Goal: Task Accomplishment & Management: Complete application form

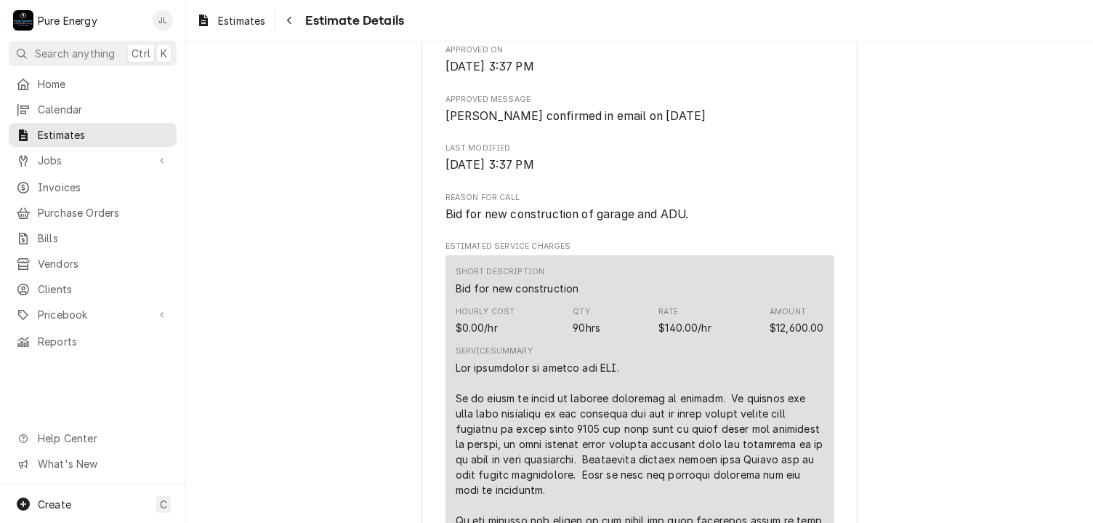
scroll to position [800, 0]
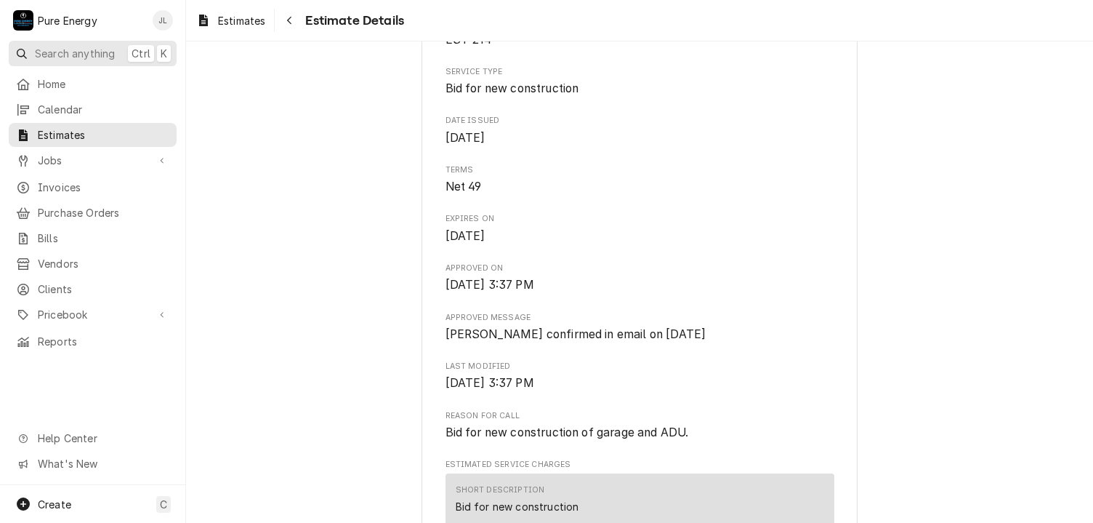
click at [88, 52] on span "Search anything" at bounding box center [75, 53] width 80 height 15
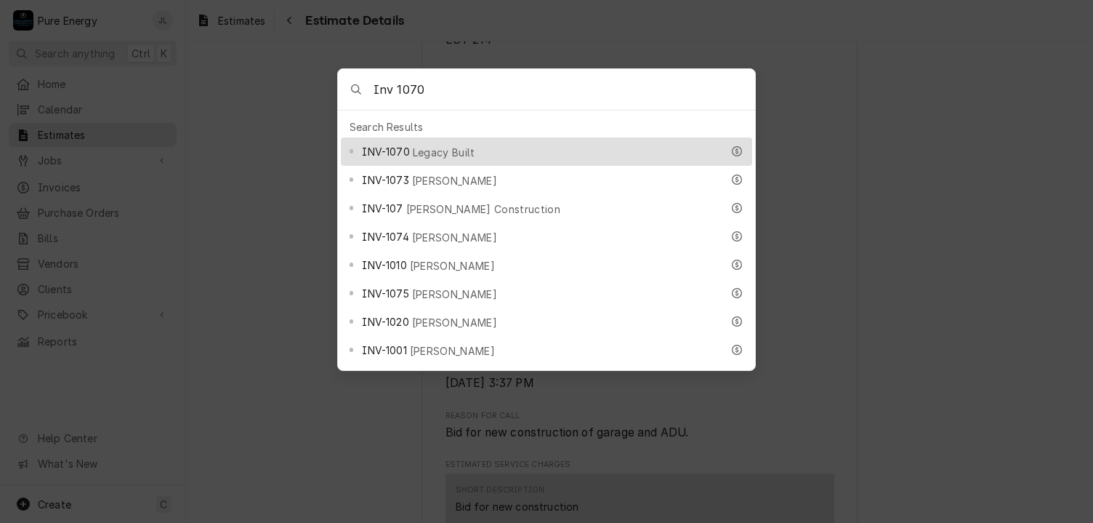
type input "Inv 1070"
click at [555, 143] on div "INV-1070 Legacy Built" at bounding box center [541, 151] width 359 height 17
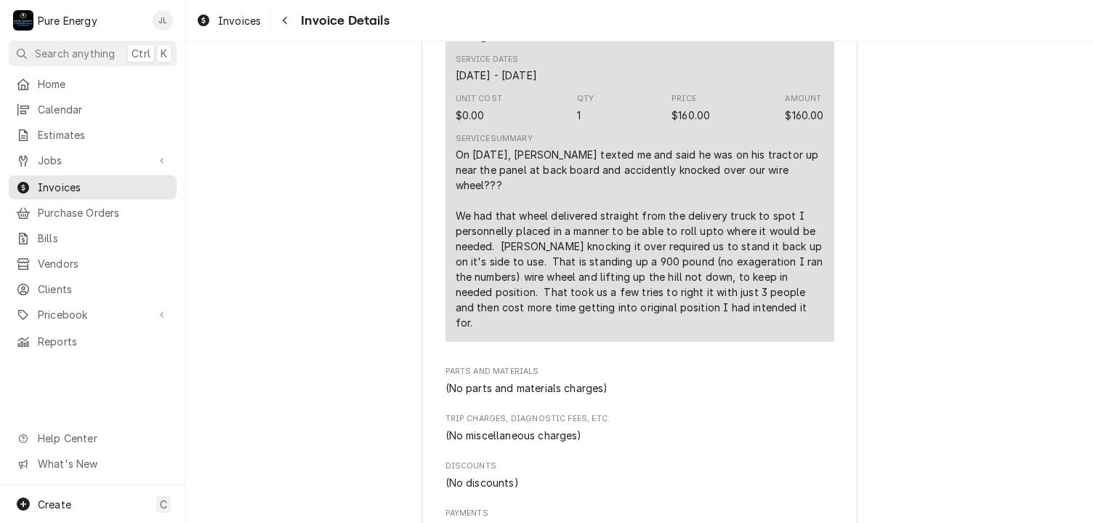
scroll to position [1599, 0]
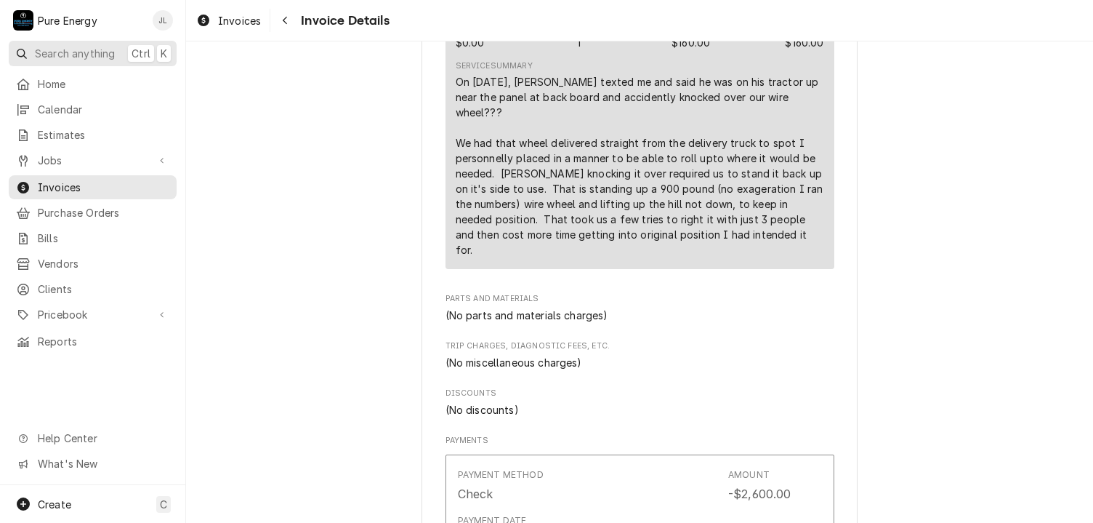
click at [65, 46] on span "Search anything" at bounding box center [75, 53] width 80 height 15
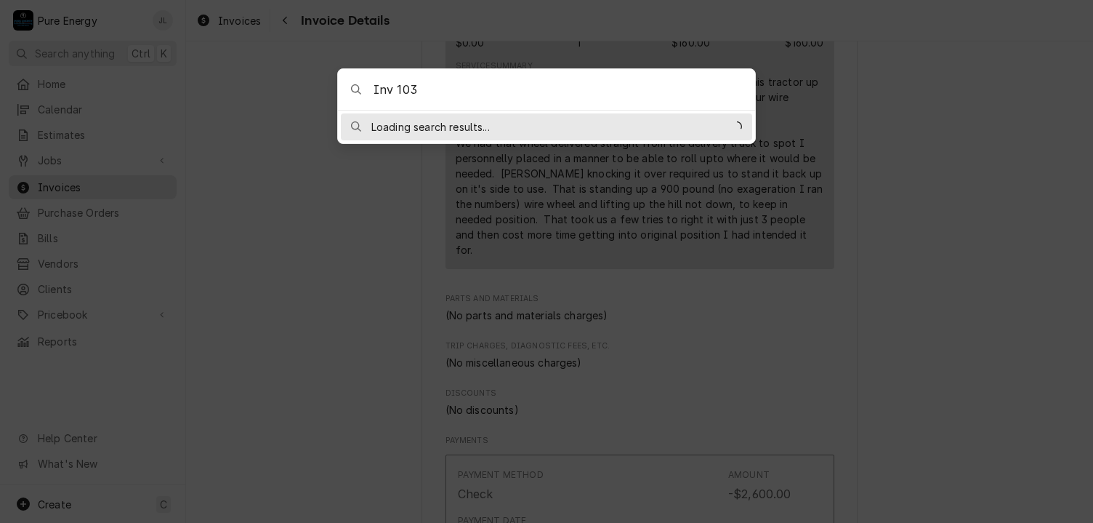
type input "Inv 1036"
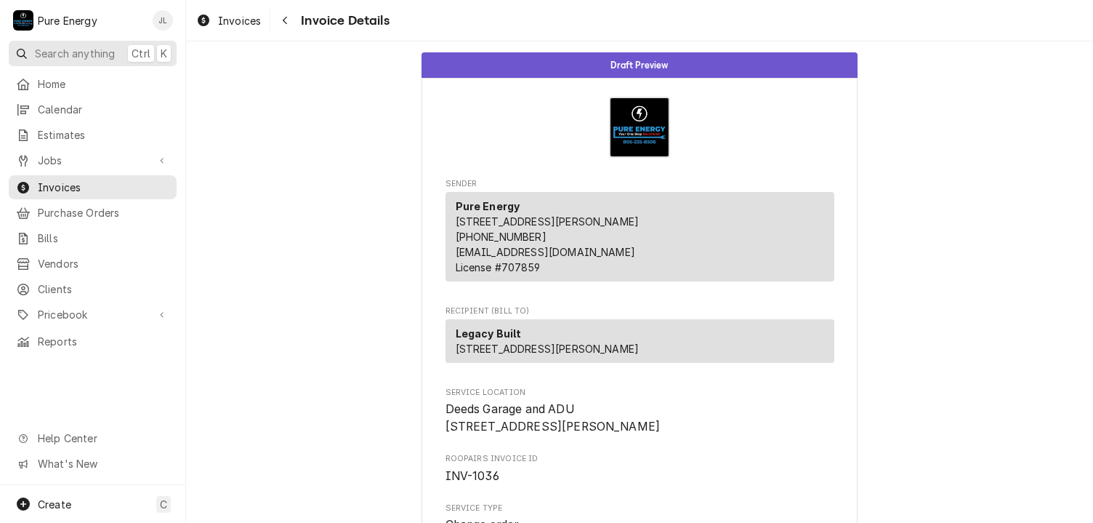
click at [84, 46] on span "Search anything" at bounding box center [75, 53] width 80 height 15
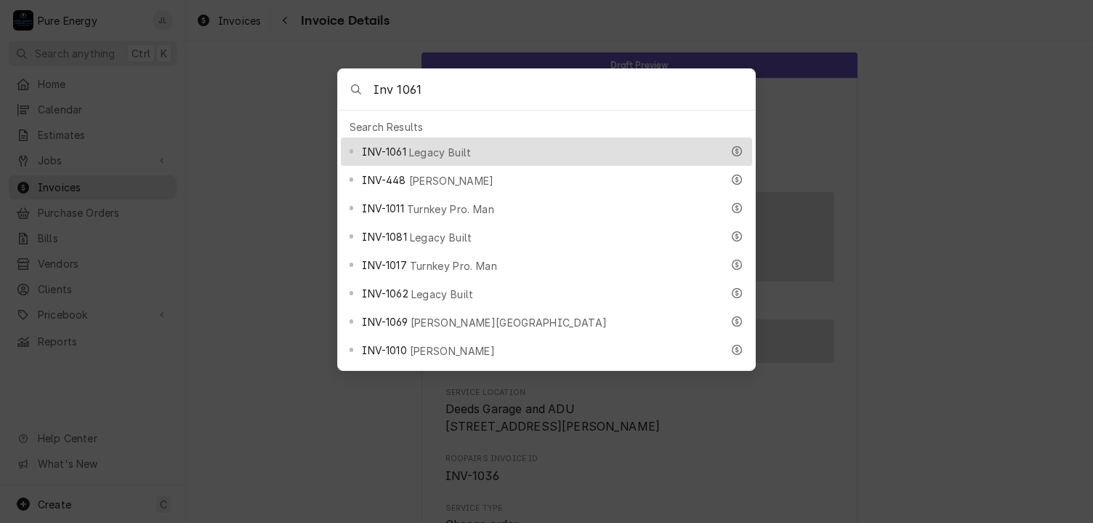
type input "Inv 1061"
click at [455, 147] on span "Legacy Built" at bounding box center [440, 152] width 63 height 15
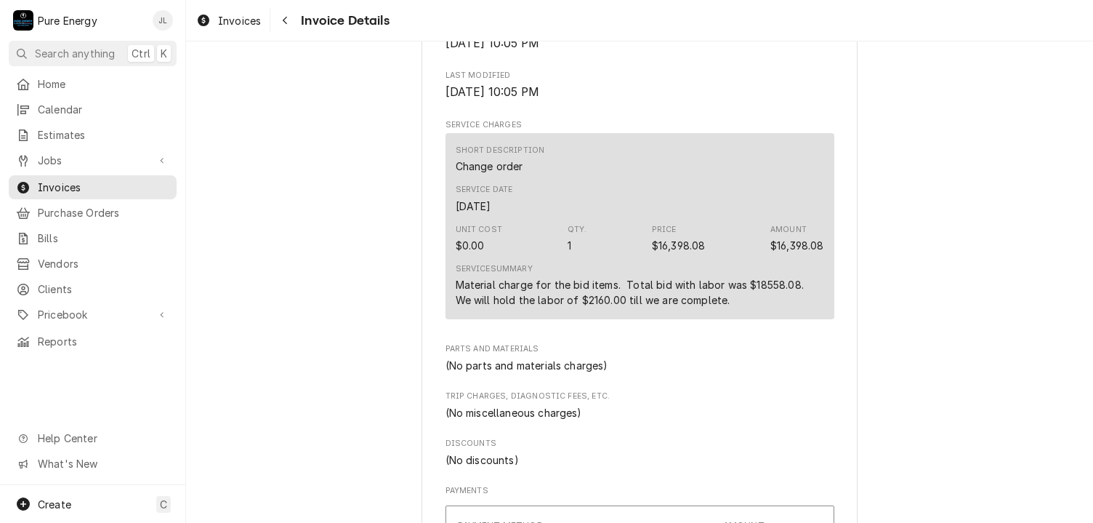
scroll to position [509, 0]
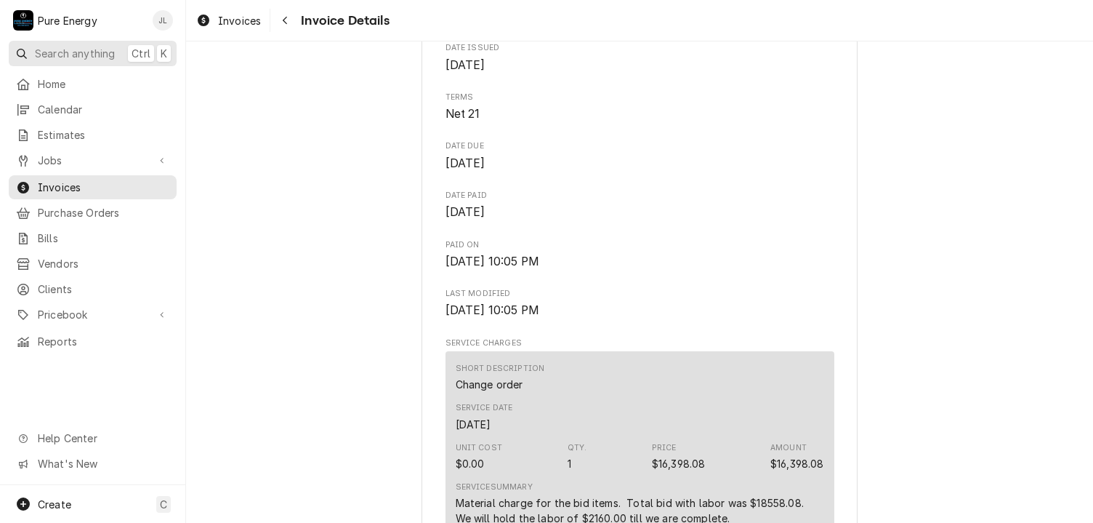
click at [96, 47] on span "Search anything" at bounding box center [75, 53] width 80 height 15
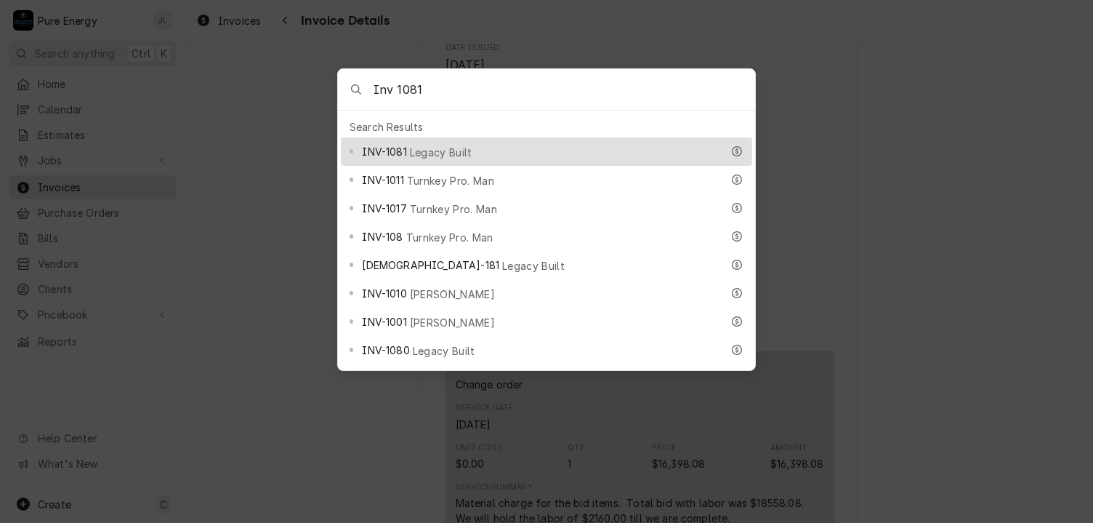
type input "Inv 1081"
click at [488, 153] on div "INV-1081 Legacy Built" at bounding box center [541, 151] width 359 height 17
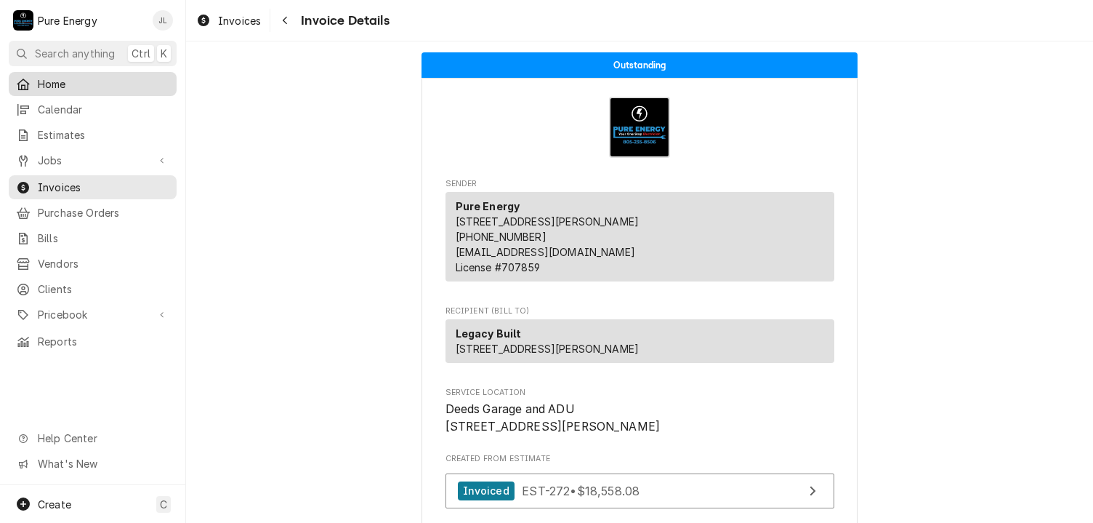
click at [76, 81] on span "Home" at bounding box center [104, 83] width 132 height 15
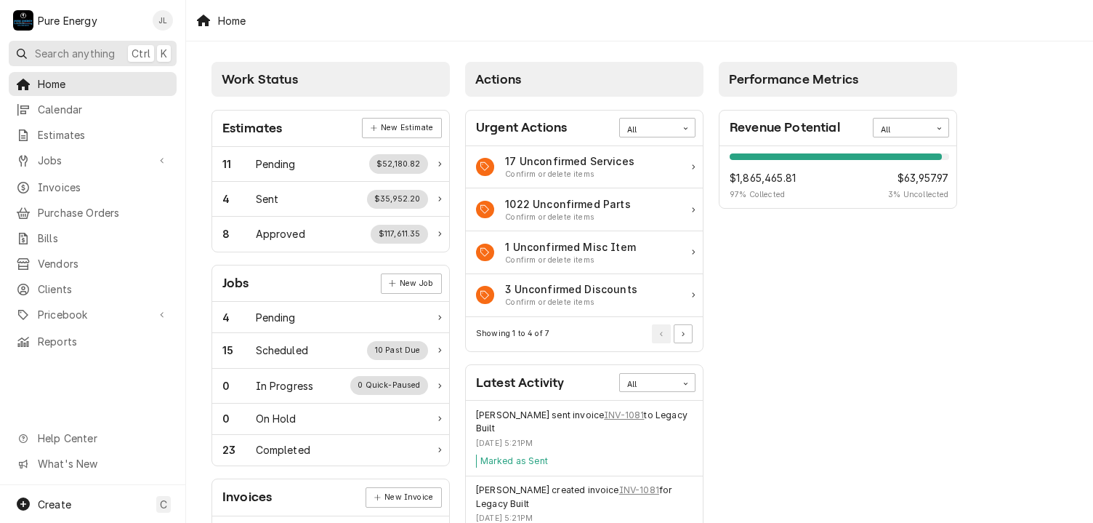
click at [53, 47] on span "Search anything" at bounding box center [75, 53] width 80 height 15
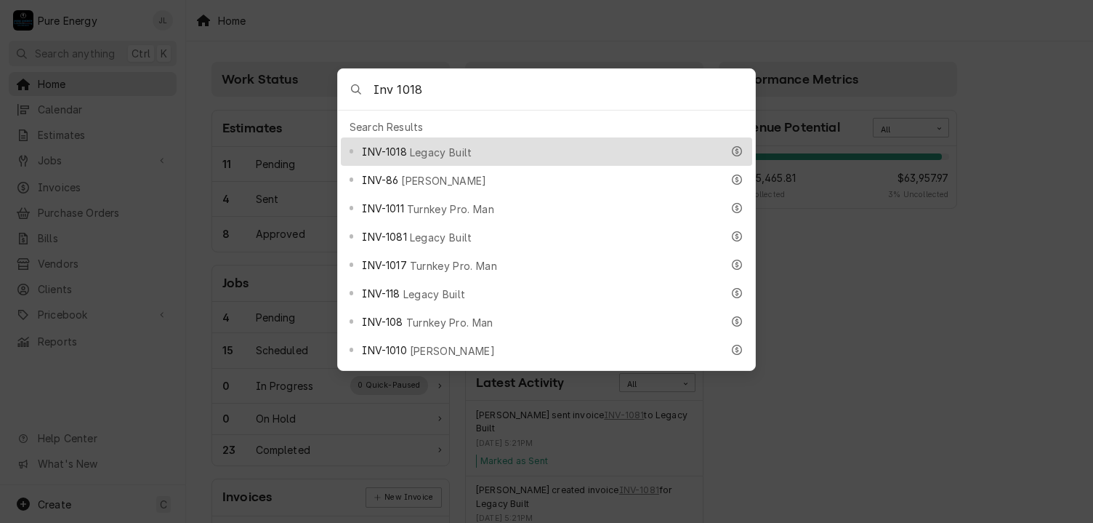
type input "Inv 1018"
click at [608, 150] on div "INV-1018 Legacy Built" at bounding box center [541, 151] width 359 height 17
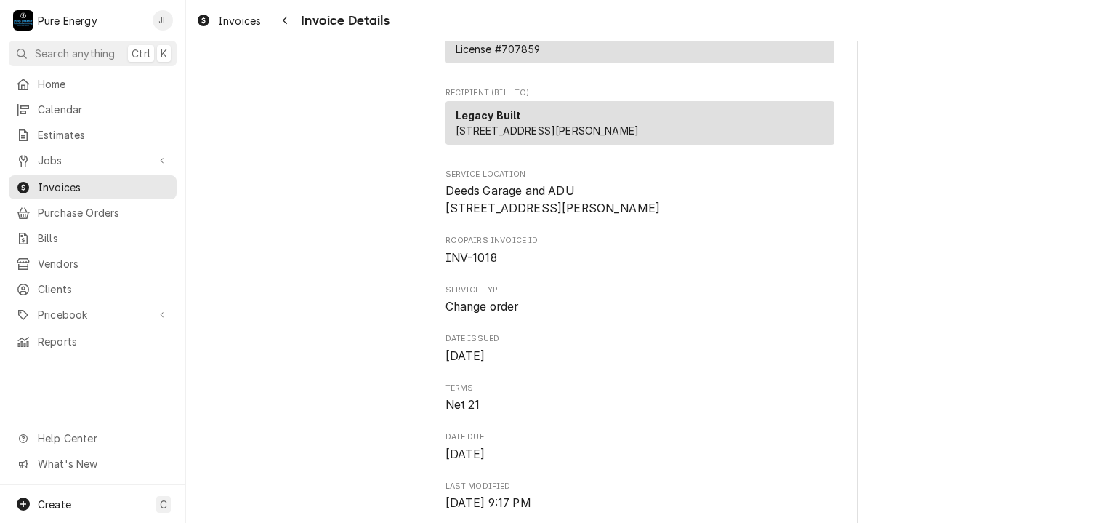
scroll to position [145, 0]
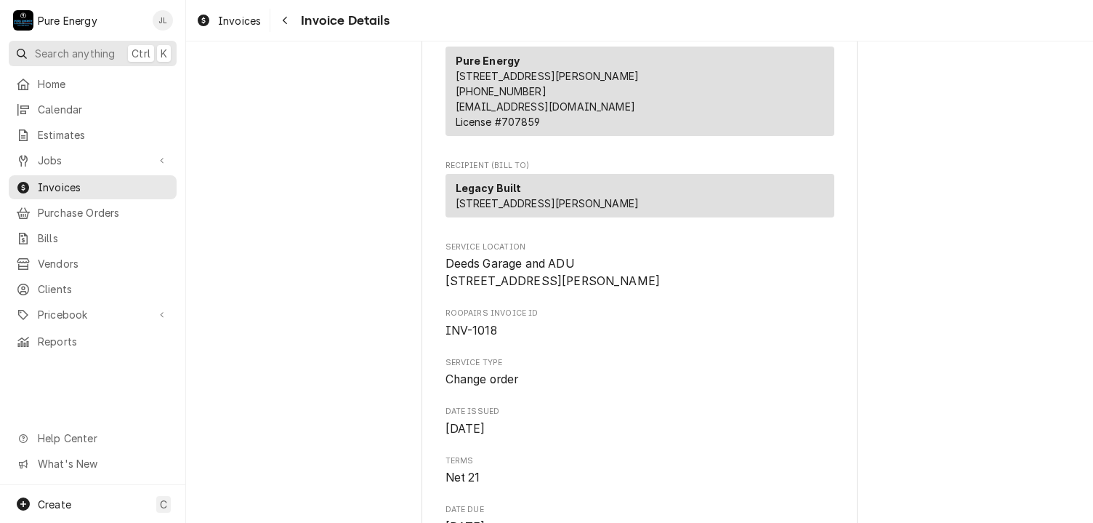
click at [75, 55] on span "Search anything" at bounding box center [75, 53] width 80 height 15
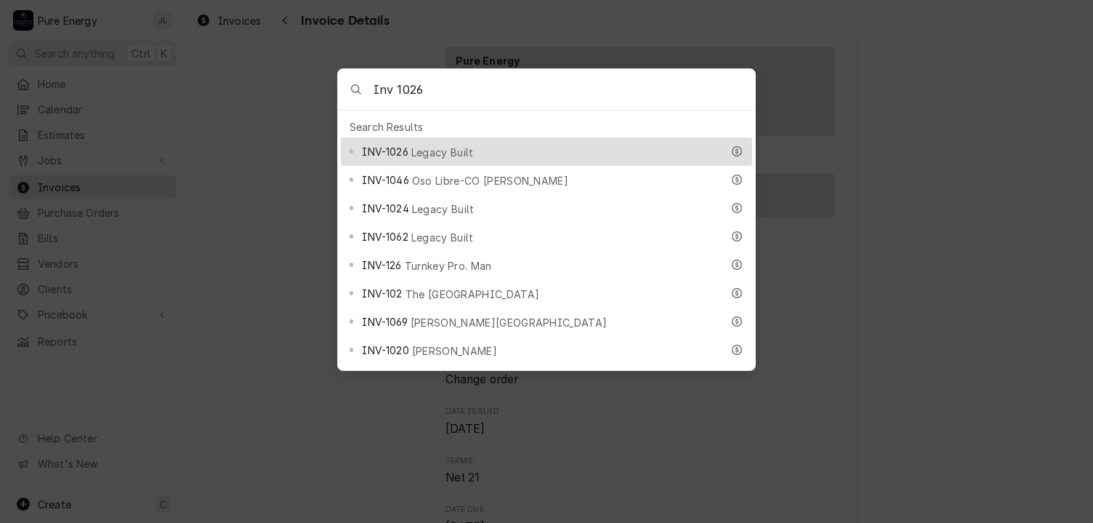
type input "Inv 1026"
click at [480, 151] on div "INV-1026 Legacy Built" at bounding box center [541, 151] width 359 height 17
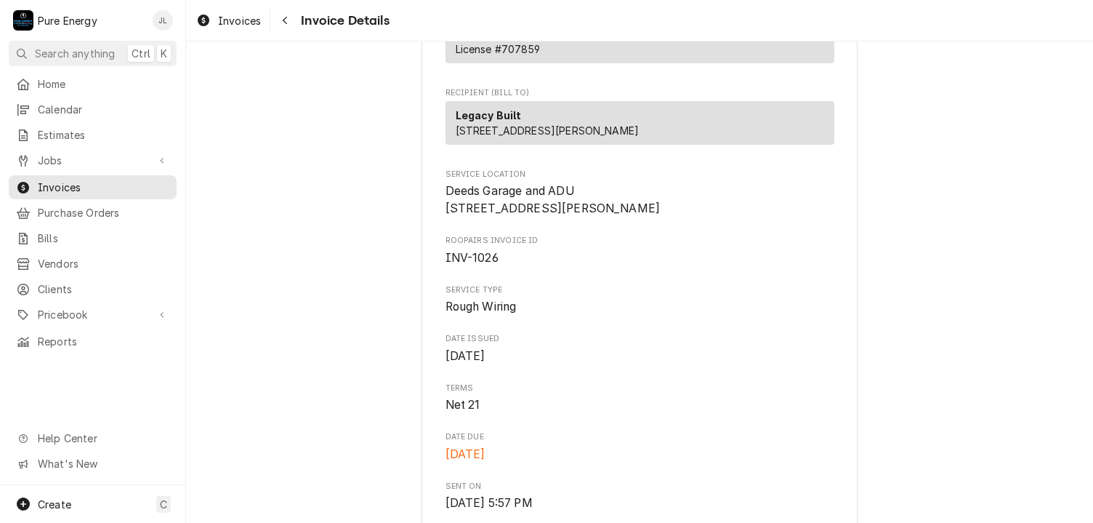
scroll to position [363, 0]
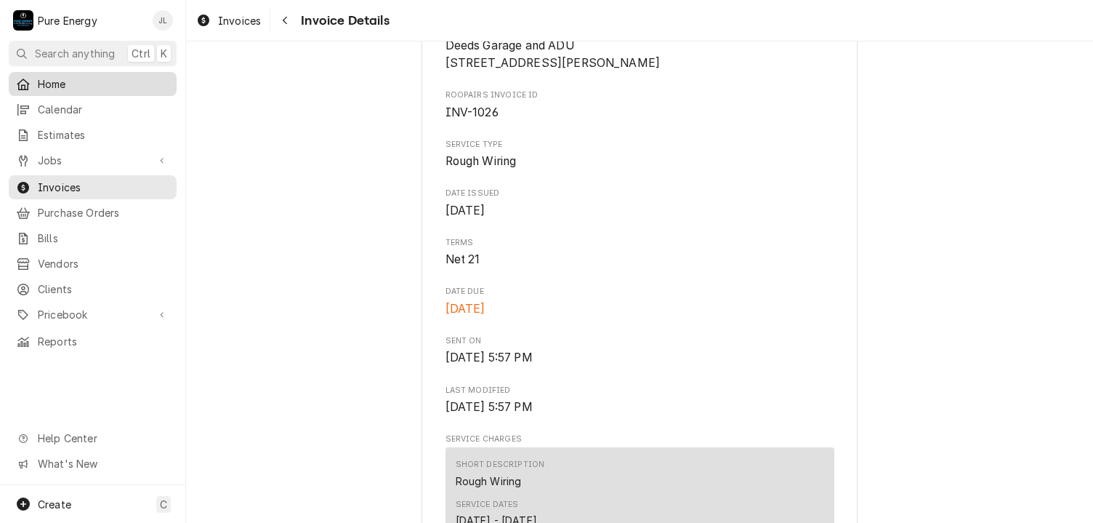
click at [73, 87] on span "Home" at bounding box center [104, 83] width 132 height 15
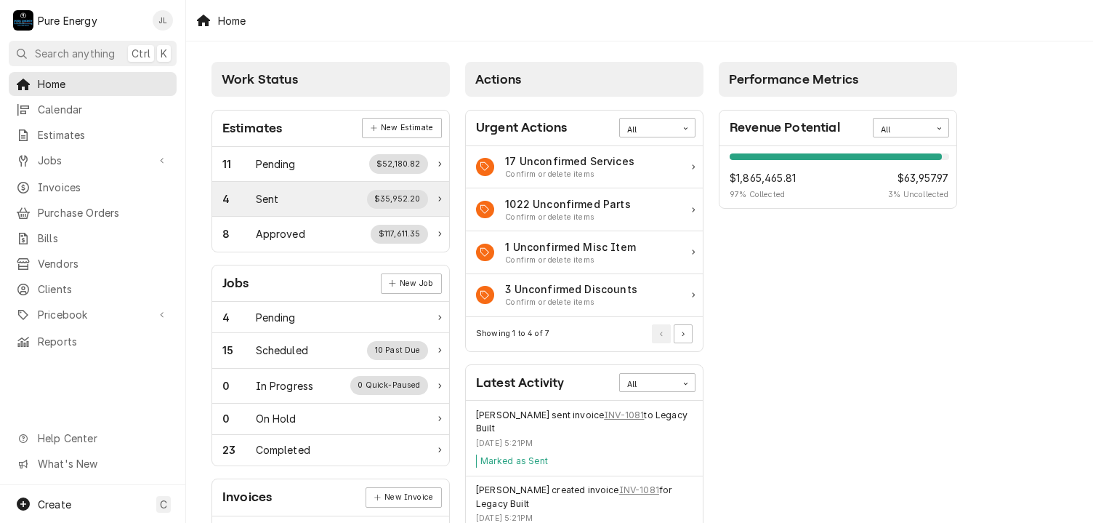
scroll to position [218, 0]
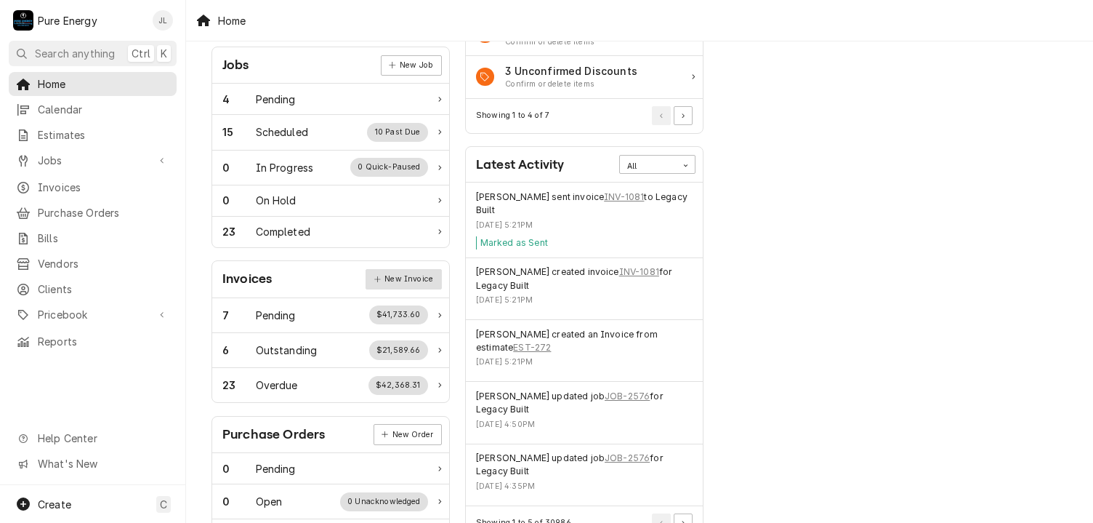
click at [413, 278] on link "New Invoice" at bounding box center [404, 279] width 76 height 20
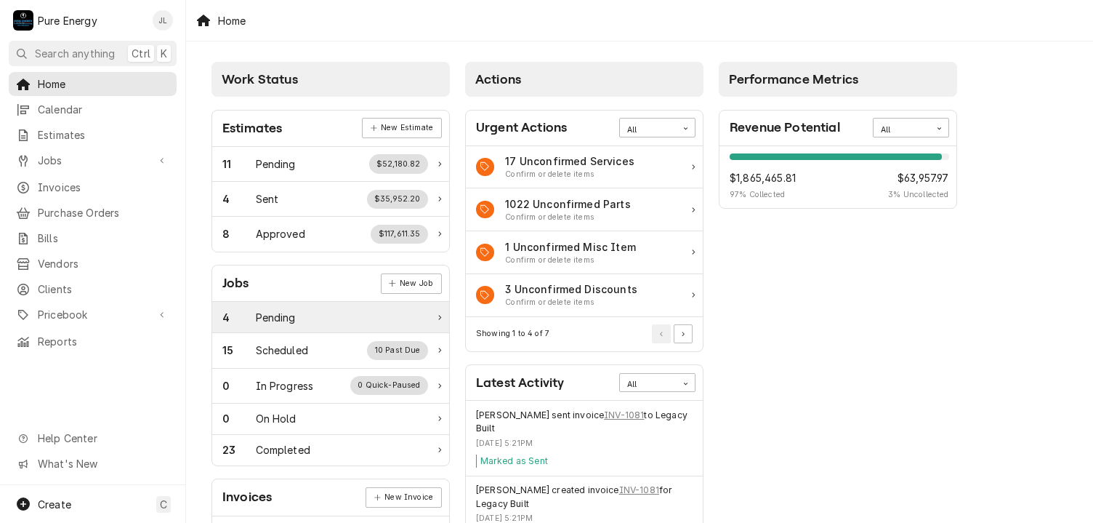
click at [273, 310] on div "Pending" at bounding box center [276, 317] width 40 height 15
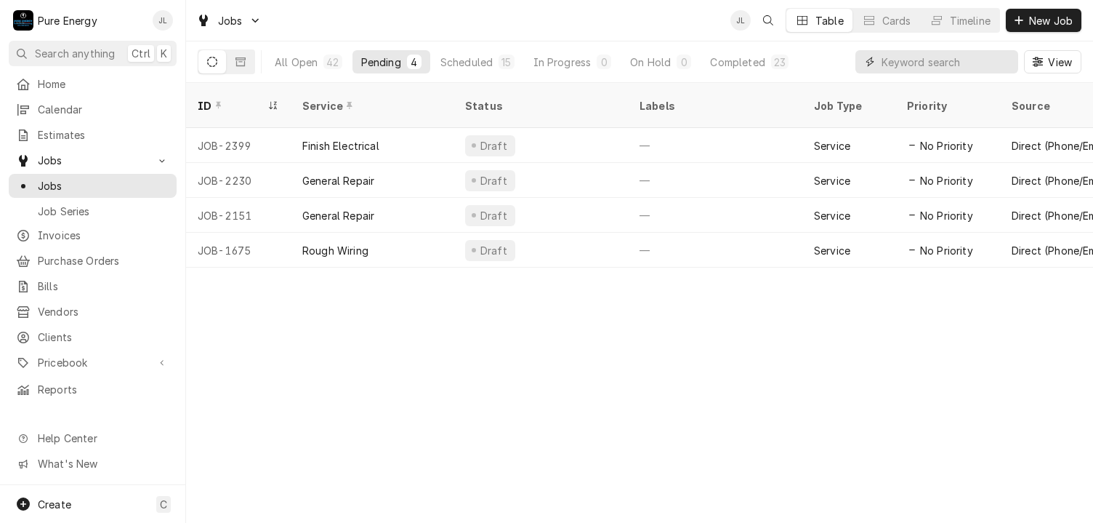
click at [938, 69] on input "Dynamic Content Wrapper" at bounding box center [946, 61] width 129 height 23
click at [97, 233] on span "Invoices" at bounding box center [104, 235] width 132 height 15
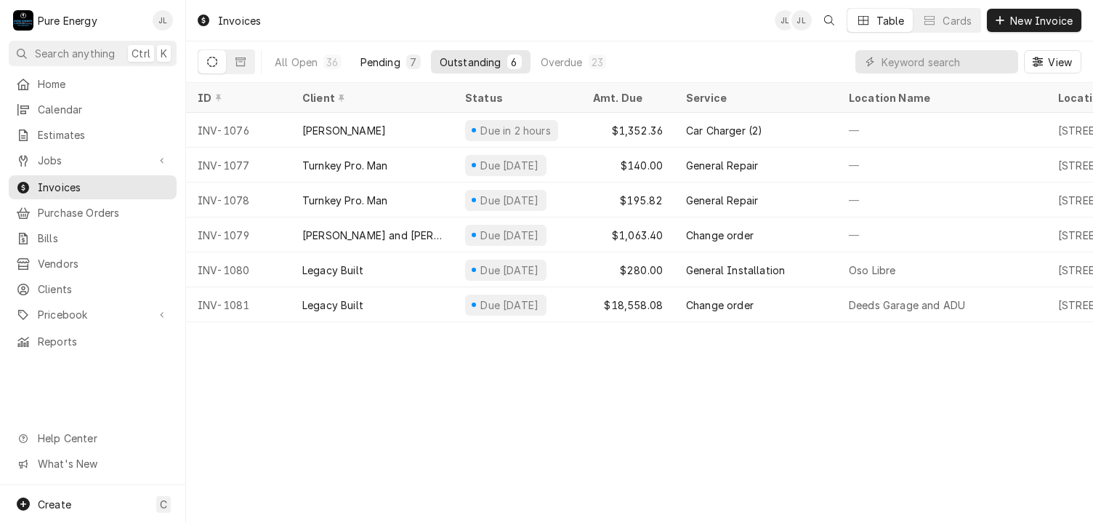
click at [385, 63] on div "Pending" at bounding box center [381, 62] width 40 height 15
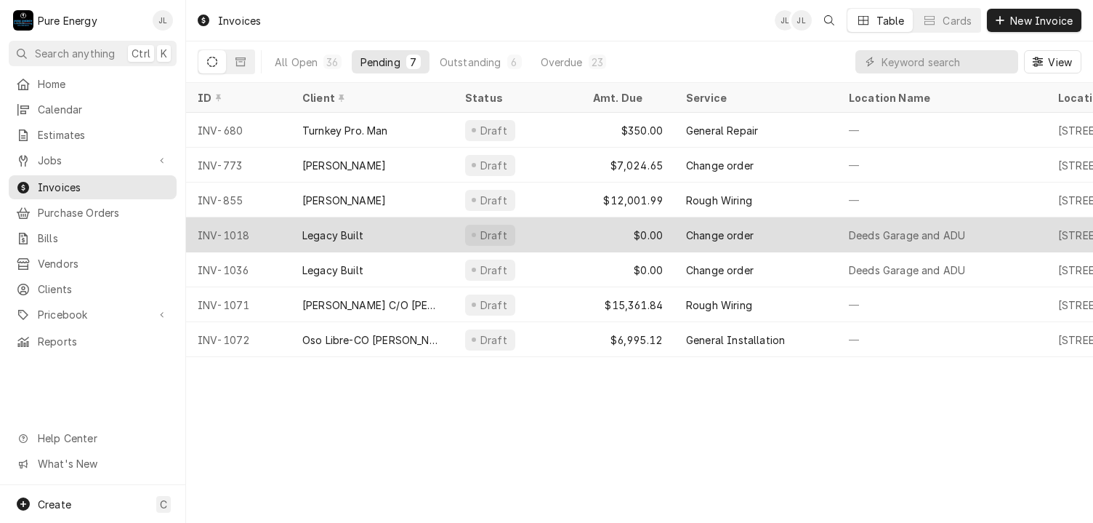
click at [558, 232] on div "Draft" at bounding box center [518, 234] width 128 height 35
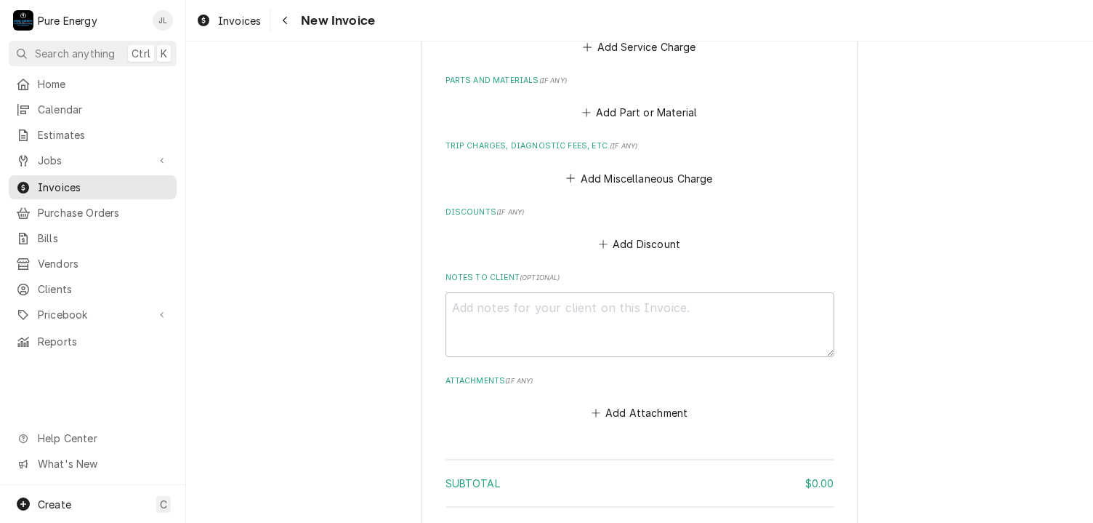
scroll to position [2240, 0]
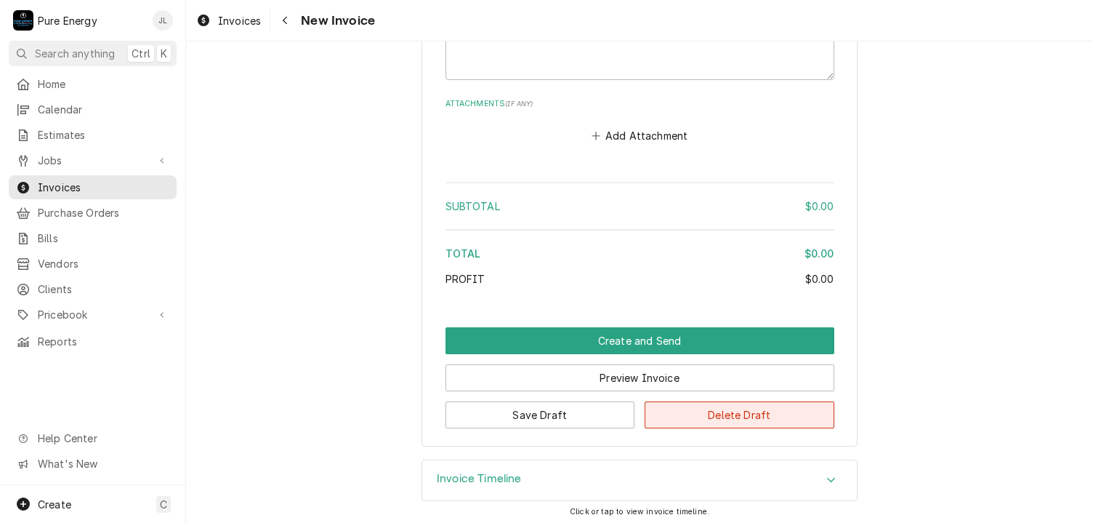
click at [712, 411] on button "Delete Draft" at bounding box center [740, 414] width 190 height 27
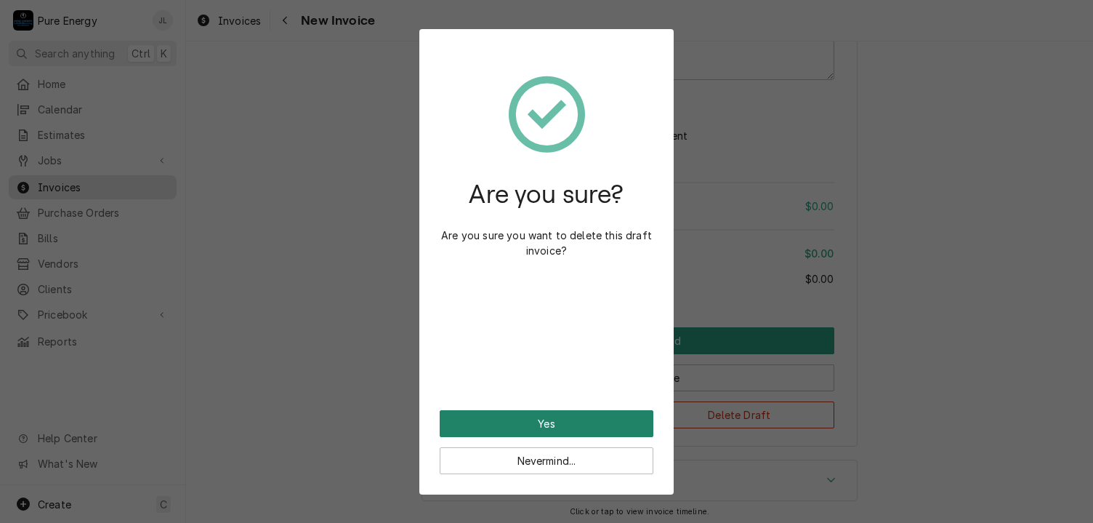
click at [544, 417] on button "Yes" at bounding box center [547, 423] width 214 height 27
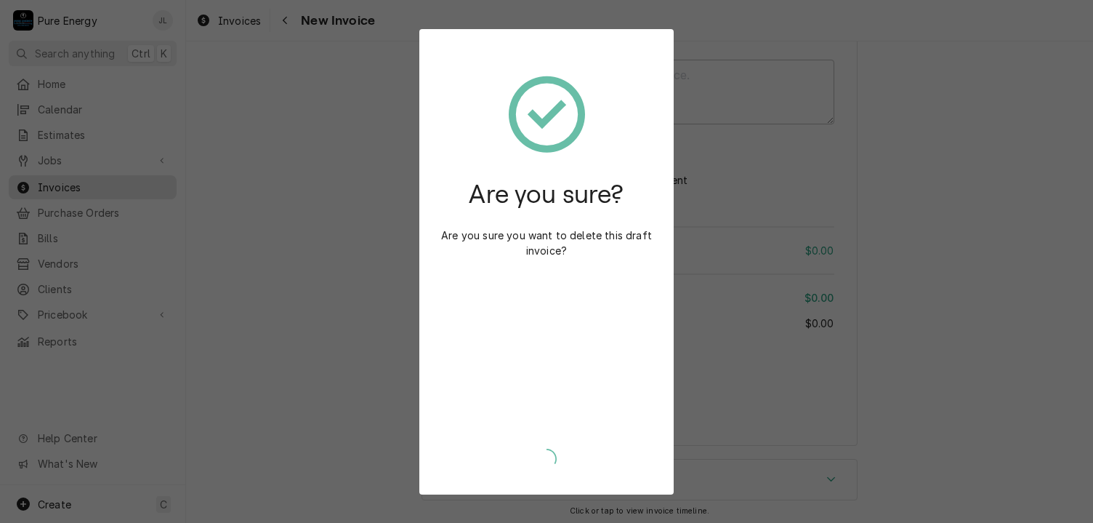
type textarea "x"
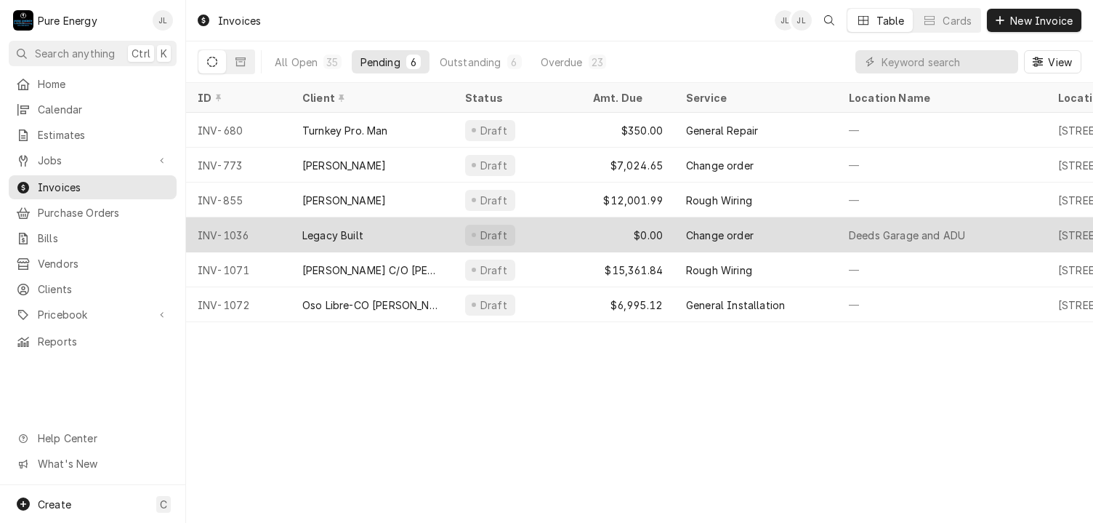
click at [814, 232] on div "Change order" at bounding box center [756, 234] width 163 height 35
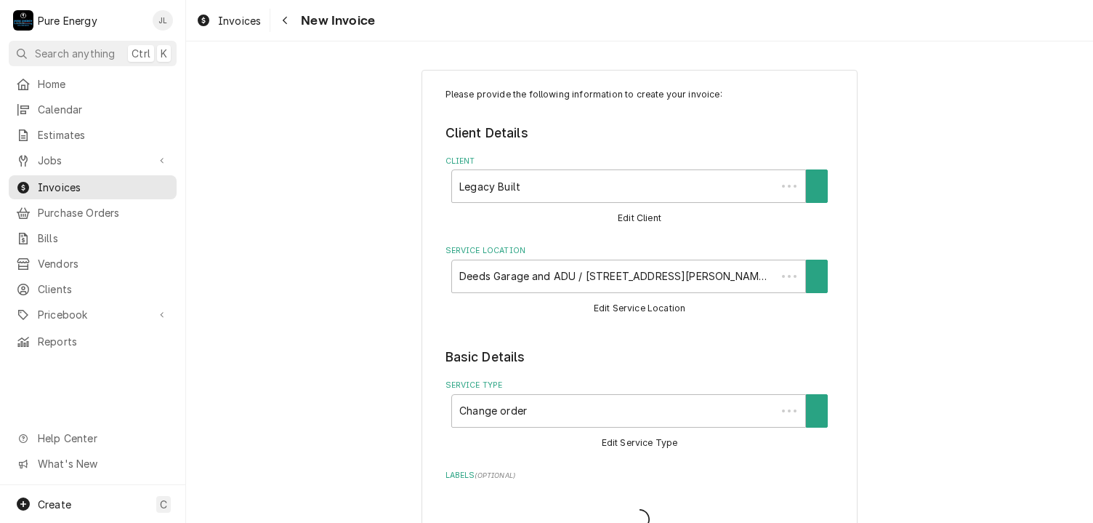
type textarea "x"
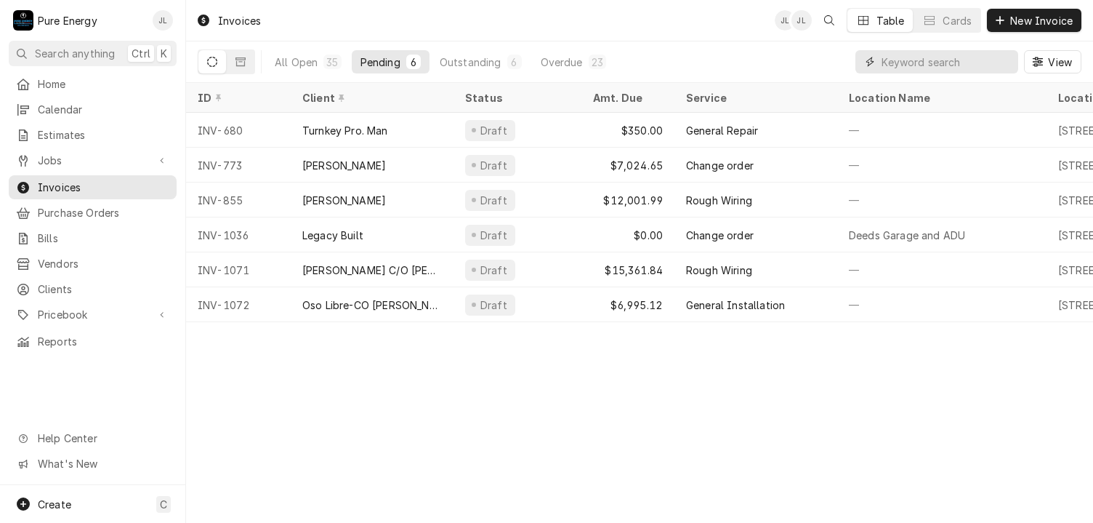
click at [919, 68] on input "Dynamic Content Wrapper" at bounding box center [946, 61] width 129 height 23
click at [1014, 15] on span "New Invoice" at bounding box center [1042, 20] width 68 height 15
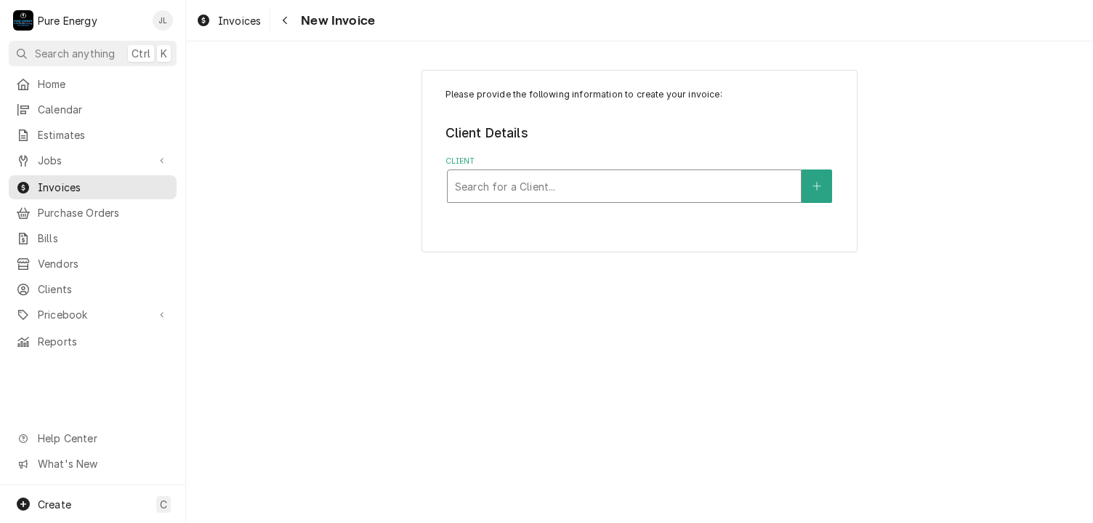
click at [509, 190] on div "Client" at bounding box center [624, 186] width 339 height 26
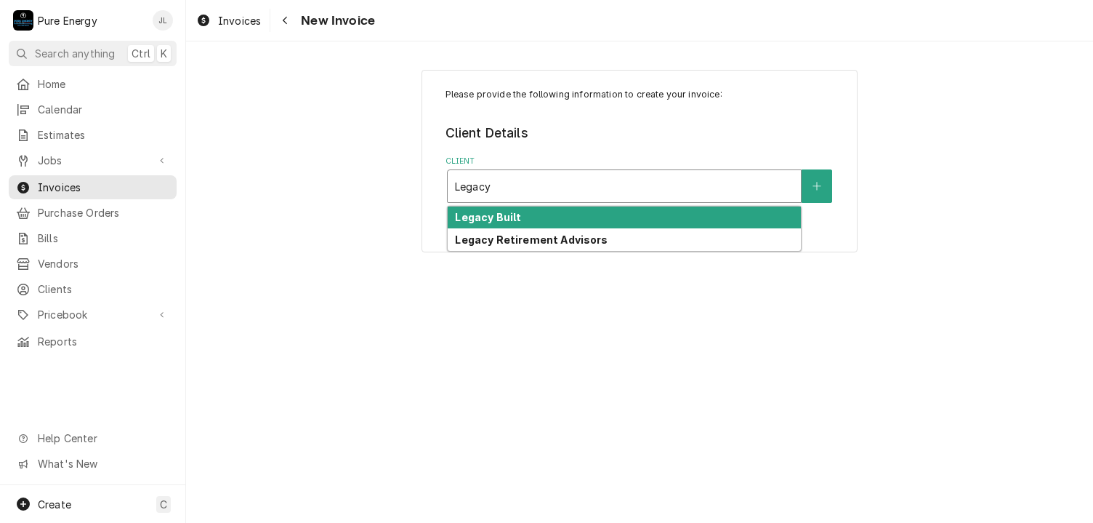
type input "Legacy B"
click at [508, 218] on strong "Legacy Built" at bounding box center [488, 217] width 66 height 12
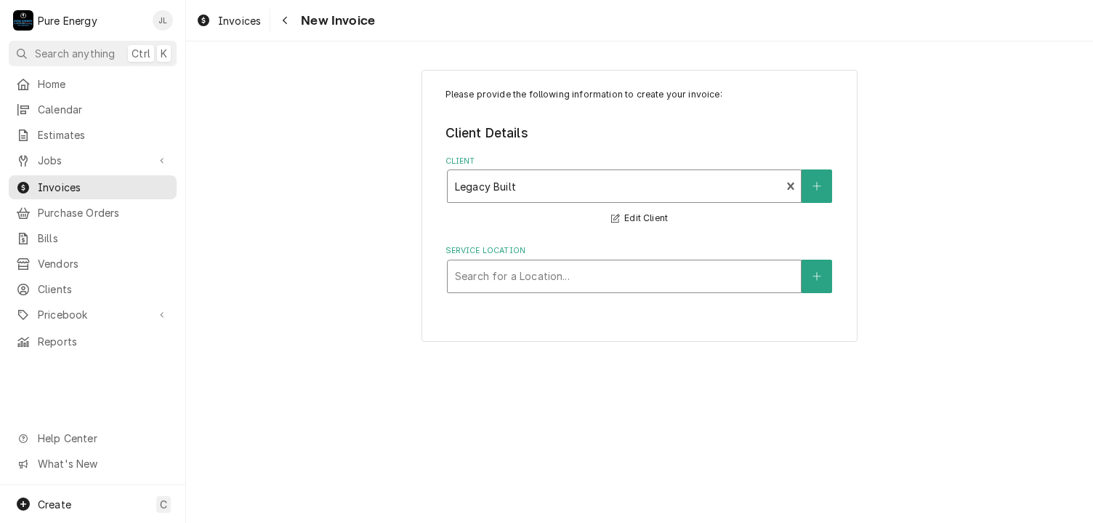
click at [631, 268] on div "Service Location" at bounding box center [624, 276] width 339 height 26
type input "Deeds"
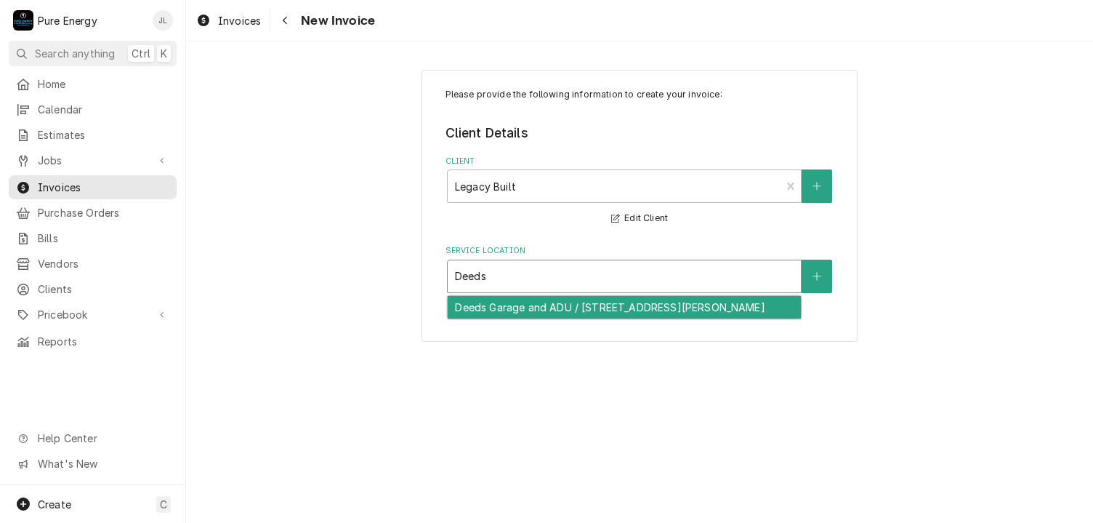
click at [590, 308] on div "Deeds Garage and ADU / 7880 Webster Rd, Creston, CA 93432" at bounding box center [624, 307] width 353 height 23
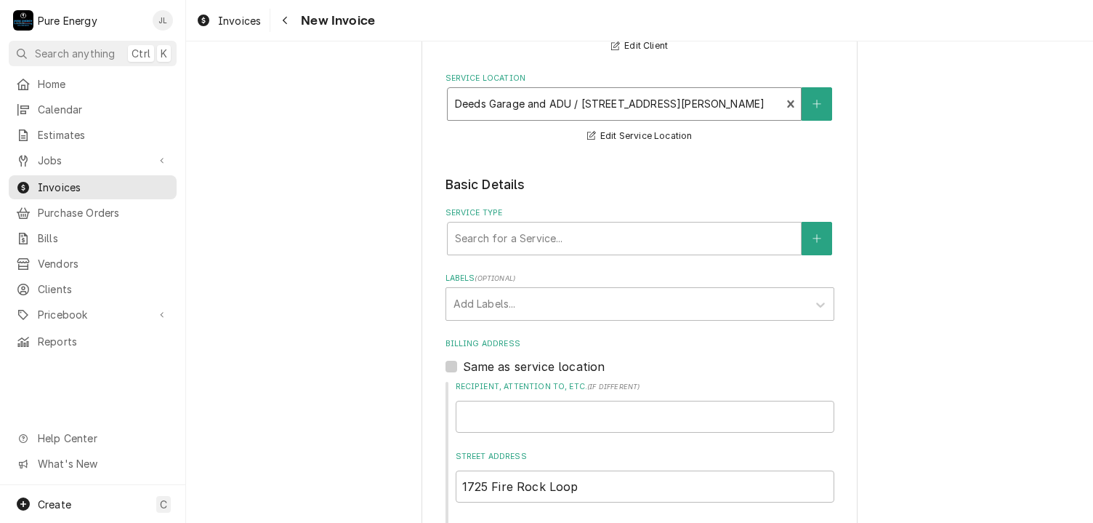
scroll to position [100, 0]
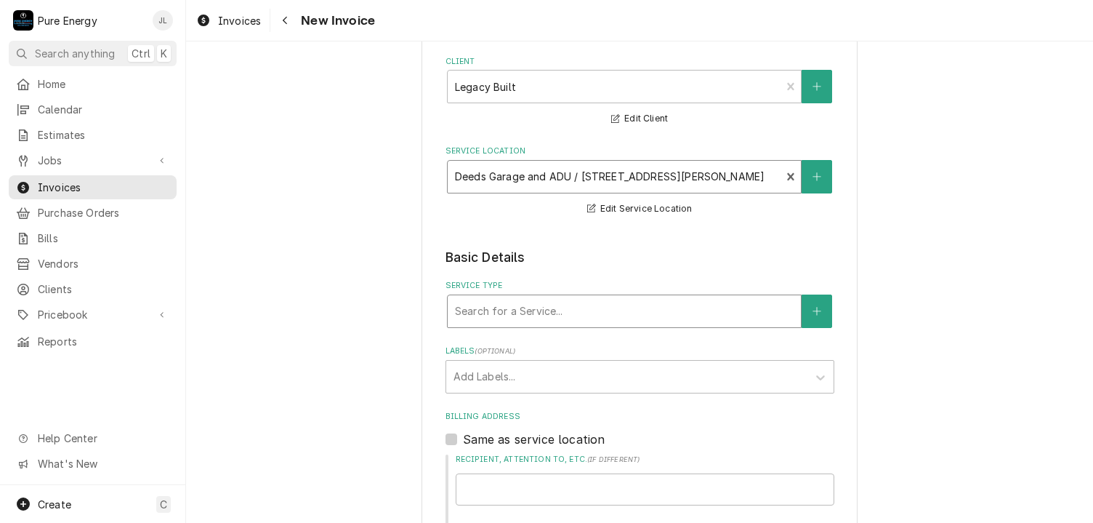
click at [627, 305] on div "Service Type" at bounding box center [624, 311] width 339 height 26
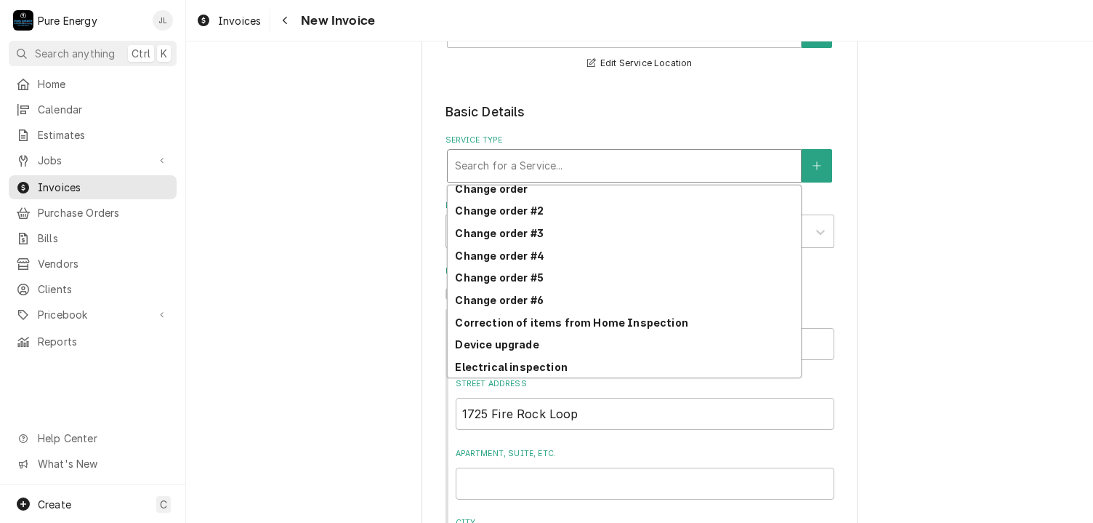
scroll to position [398, 0]
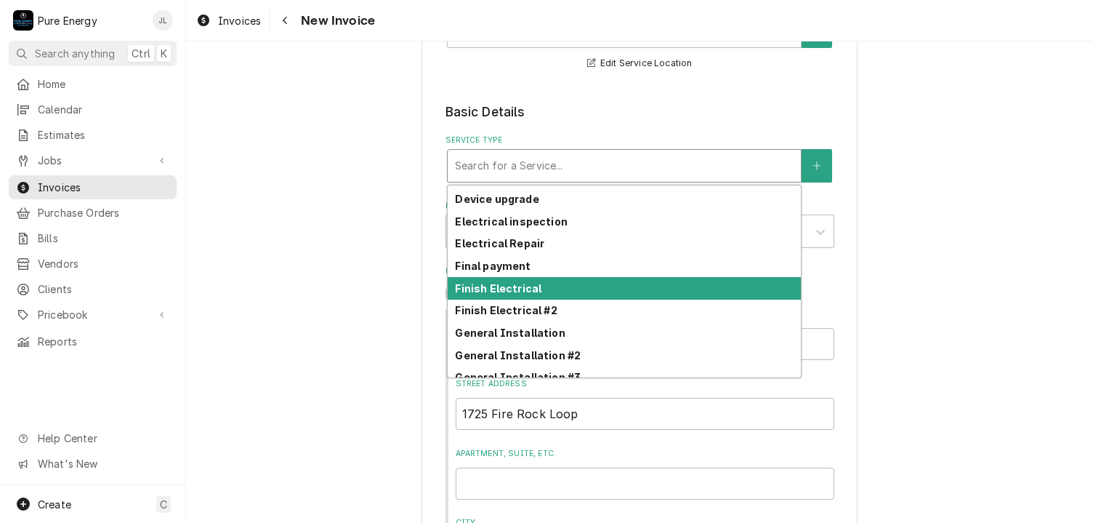
click at [608, 281] on div "Finish Electrical" at bounding box center [624, 288] width 353 height 23
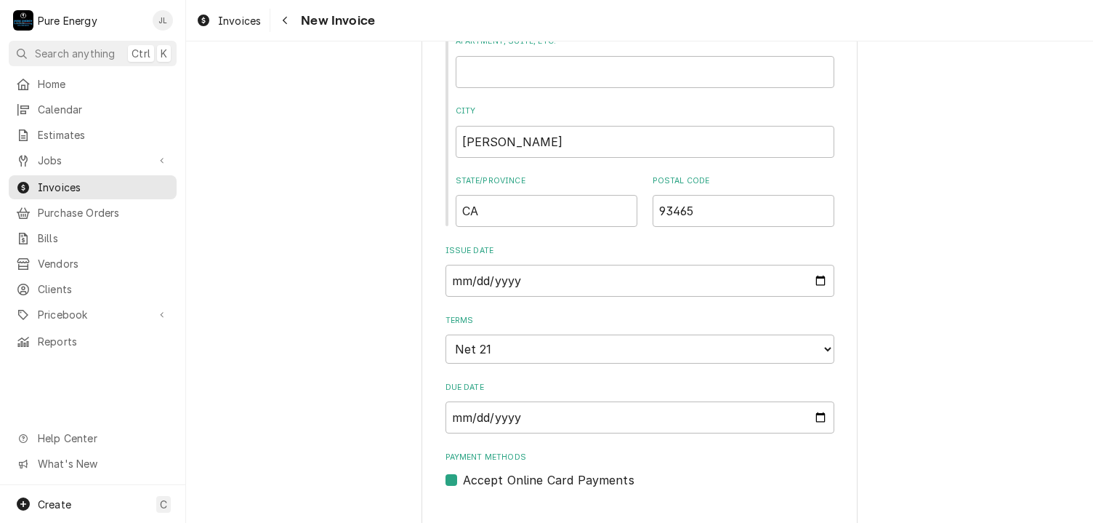
scroll to position [972, 0]
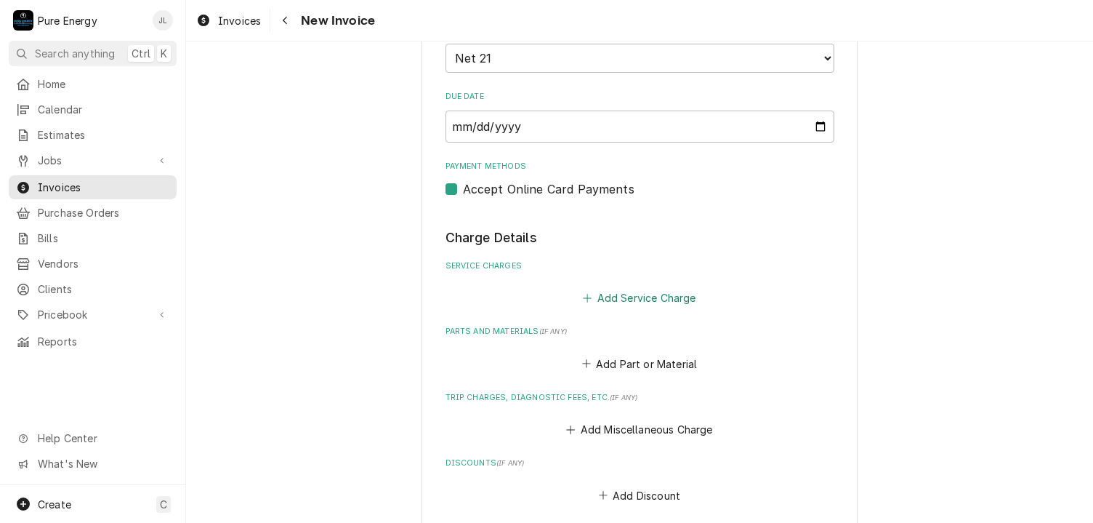
click at [640, 292] on button "Add Service Charge" at bounding box center [640, 298] width 118 height 20
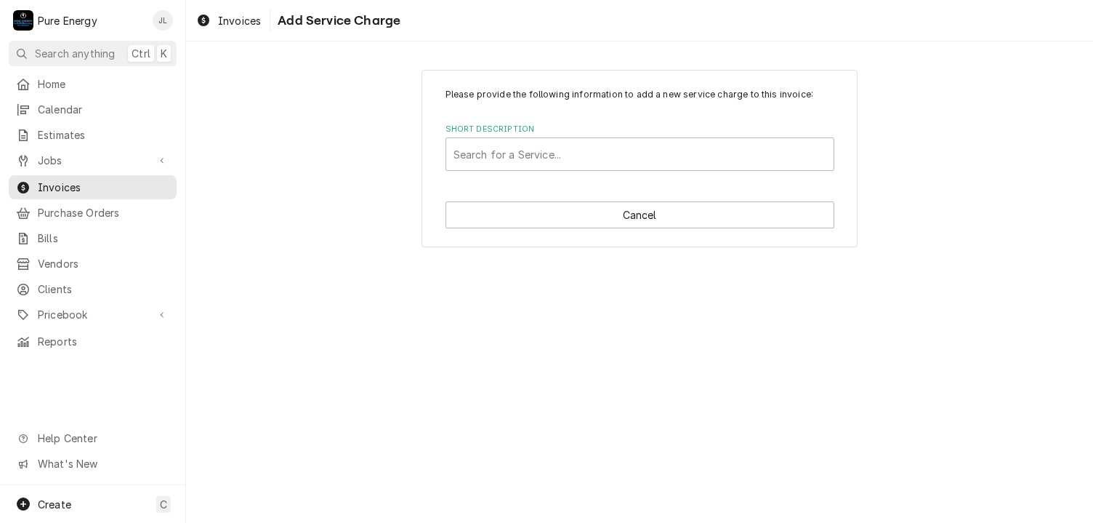
click at [951, 369] on div "Please provide the following information to add a new service charge to this in…" at bounding box center [639, 281] width 907 height 481
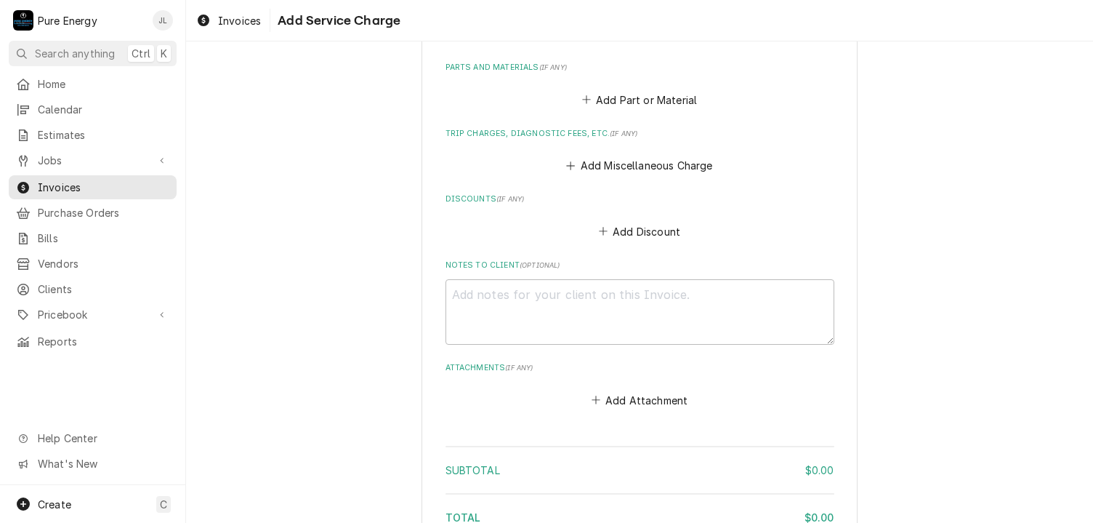
scroll to position [945, 0]
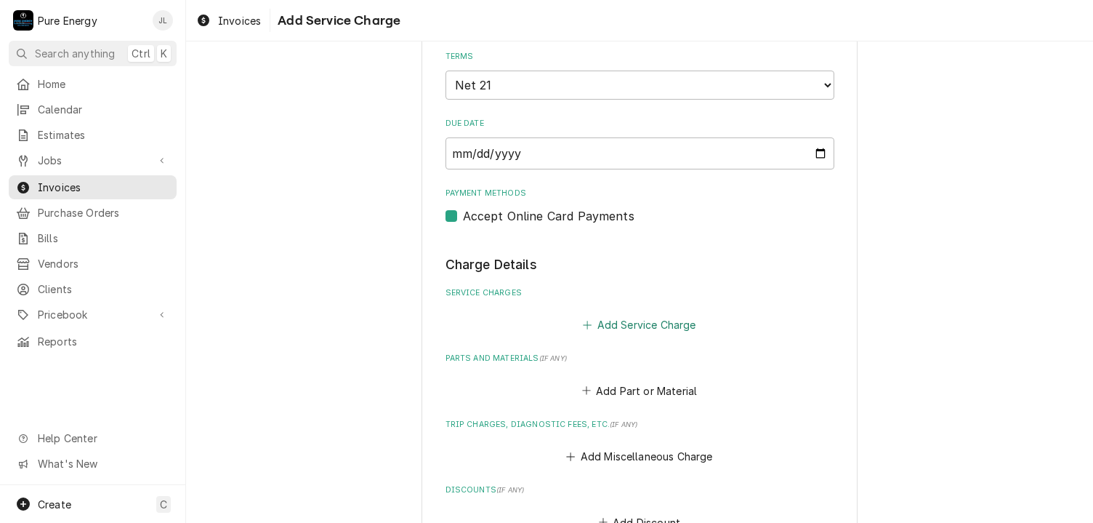
click at [664, 319] on button "Add Service Charge" at bounding box center [640, 325] width 118 height 20
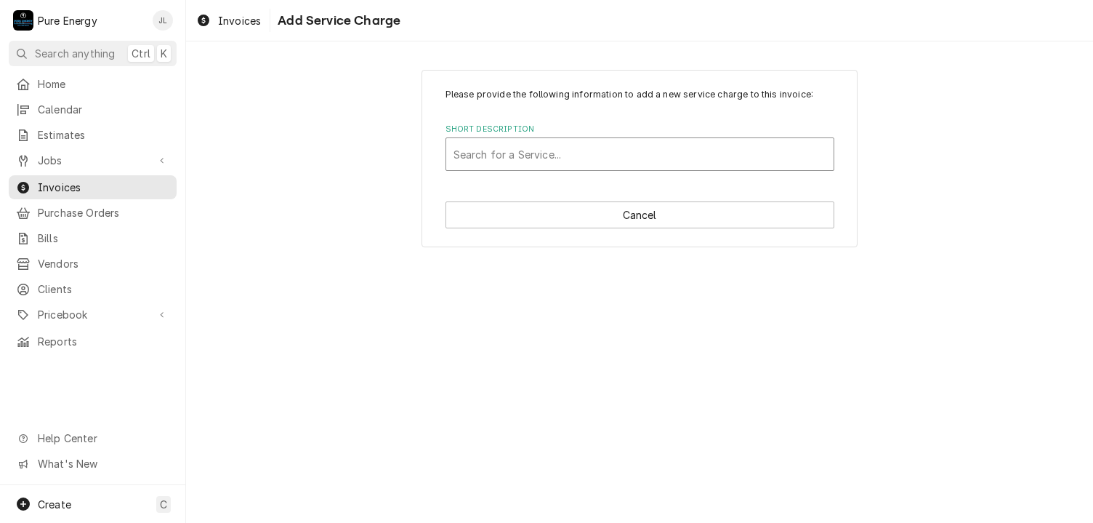
click at [584, 156] on div "Short Description" at bounding box center [640, 154] width 373 height 26
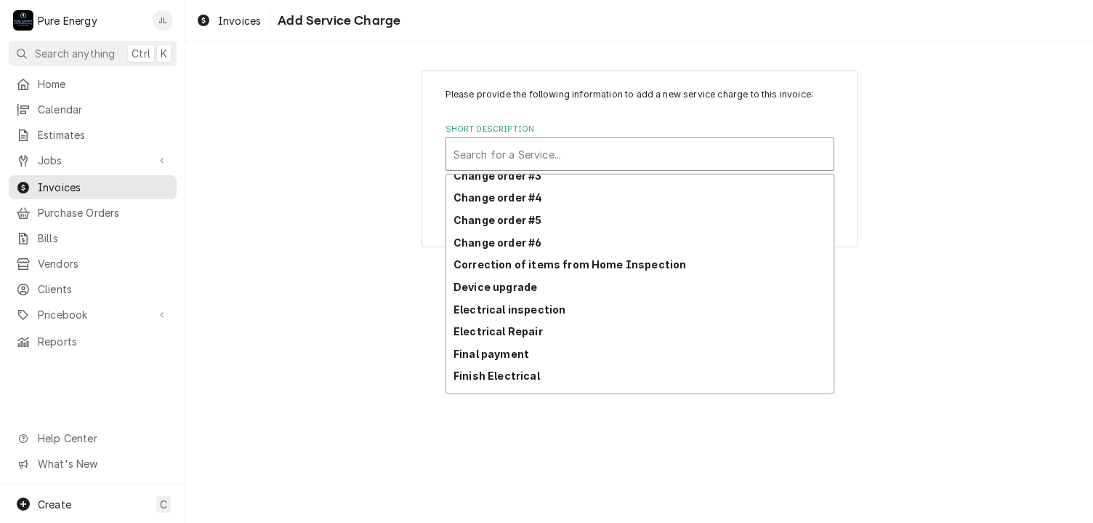
scroll to position [372, 0]
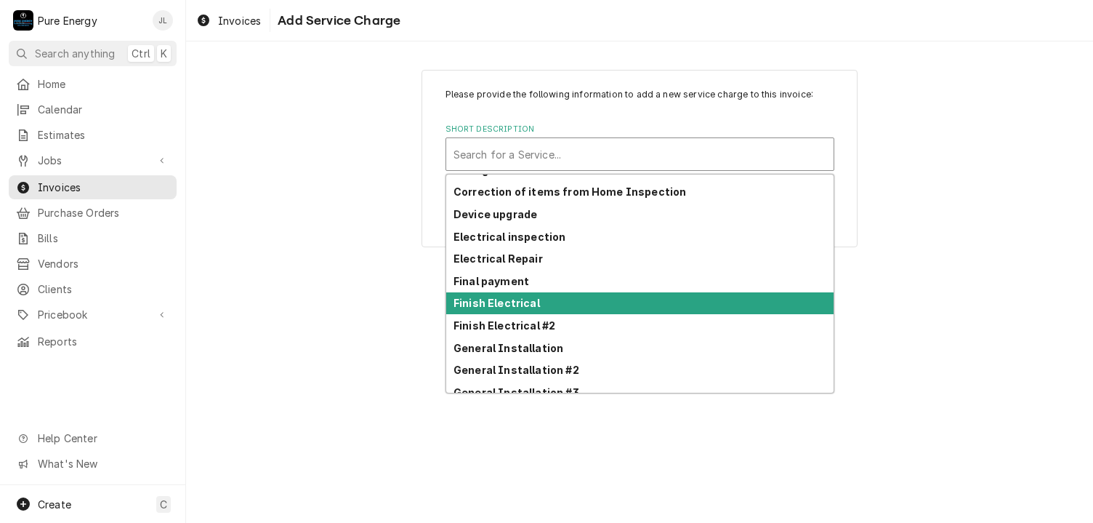
click at [534, 310] on div "Finish Electrical" at bounding box center [639, 303] width 387 height 23
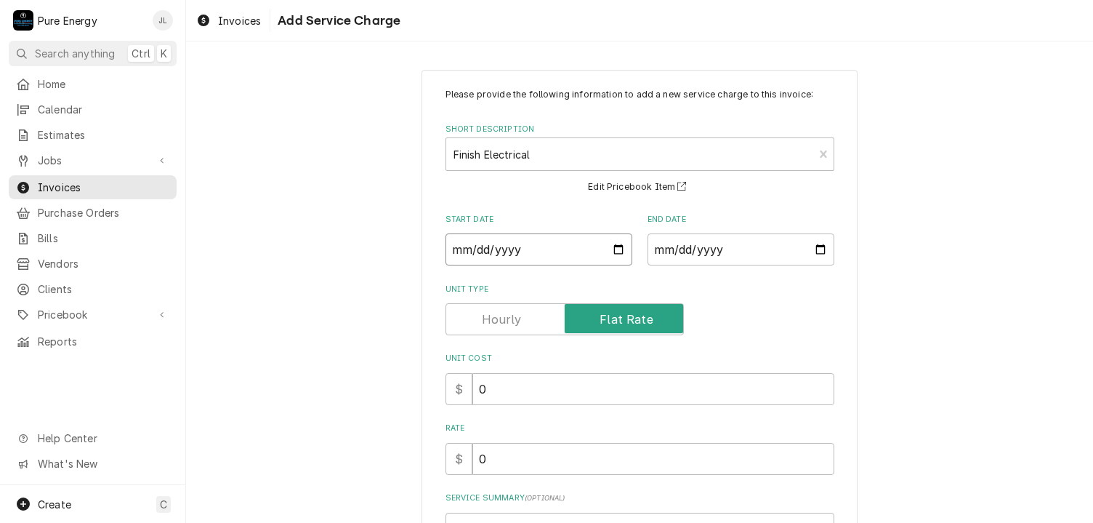
click at [614, 249] on input "Start Date" at bounding box center [539, 249] width 187 height 32
click at [611, 248] on input "Start Date" at bounding box center [539, 249] width 187 height 32
type textarea "x"
type input "2025-08-16"
click at [817, 250] on input "End Date" at bounding box center [741, 249] width 187 height 32
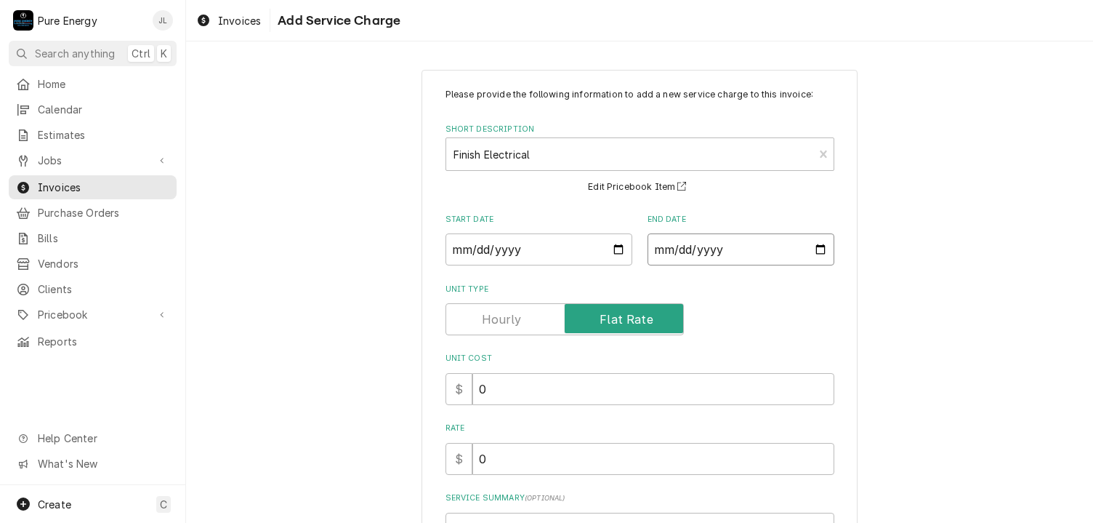
type input "2025-09-17"
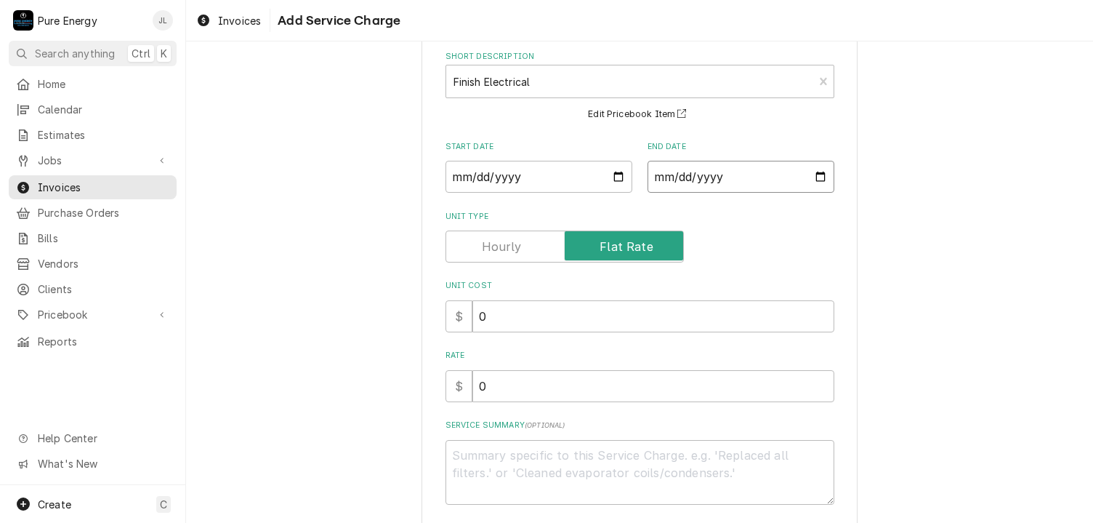
scroll to position [142, 0]
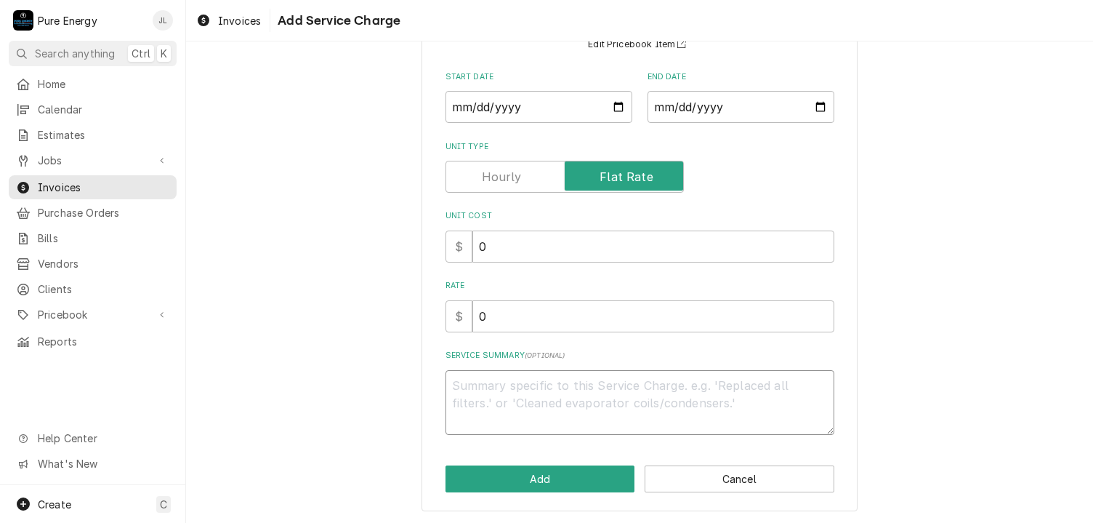
click at [530, 401] on textarea "Service Summary ( optional )" at bounding box center [640, 402] width 389 height 65
type textarea "x"
type textarea "Fo"
type textarea "x"
type textarea "For"
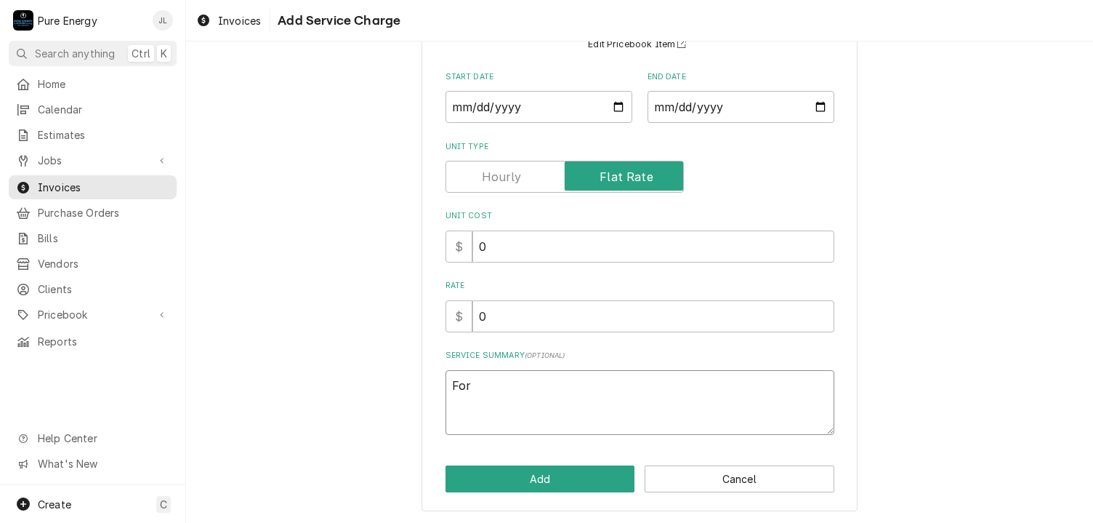
type textarea "x"
type textarea "For"
type textarea "x"
type textarea "For f"
type textarea "x"
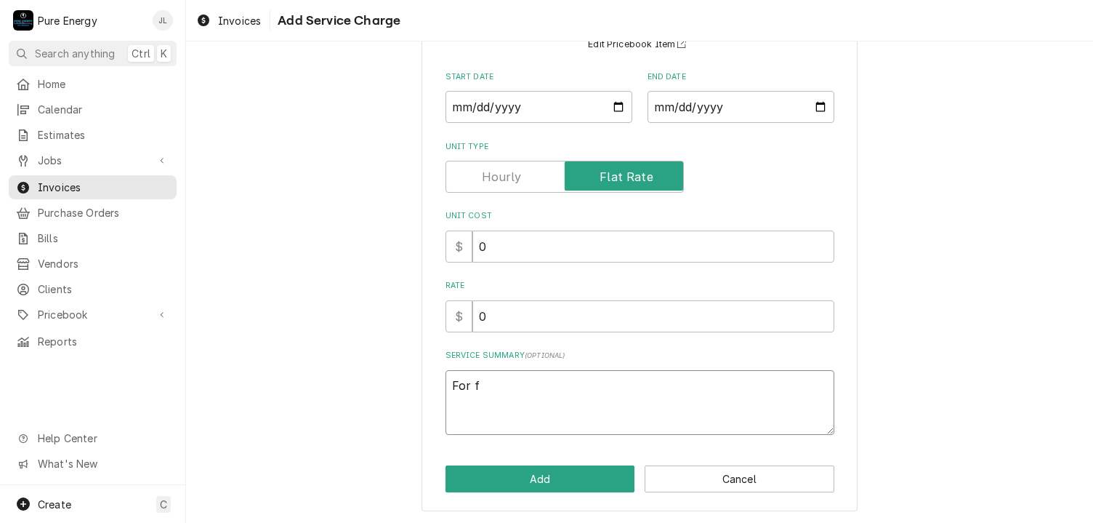
type textarea "For fi"
type textarea "x"
type textarea "For fin"
type textarea "x"
type textarea "For fini"
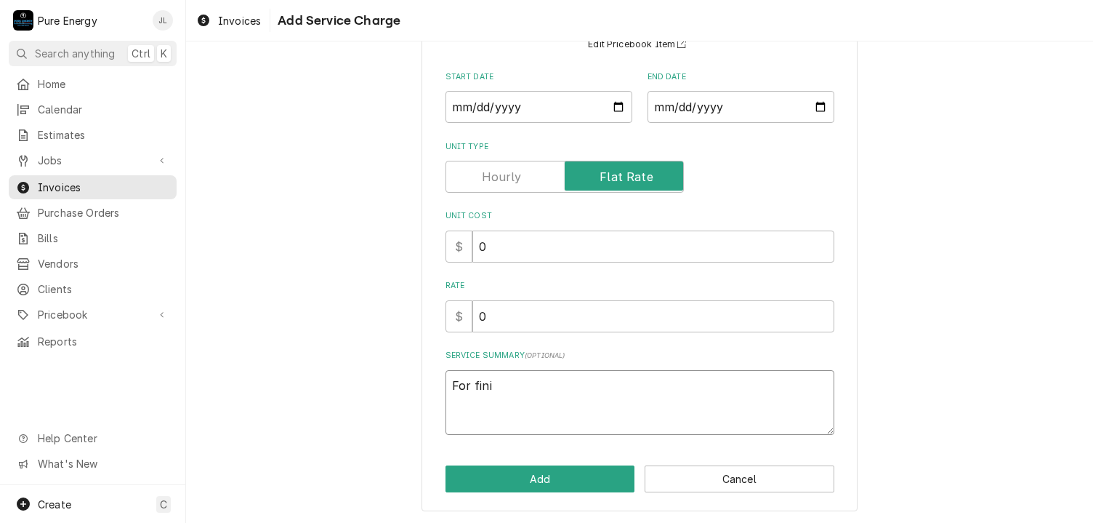
type textarea "x"
type textarea "For finis"
type textarea "x"
type textarea "For finish"
type textarea "x"
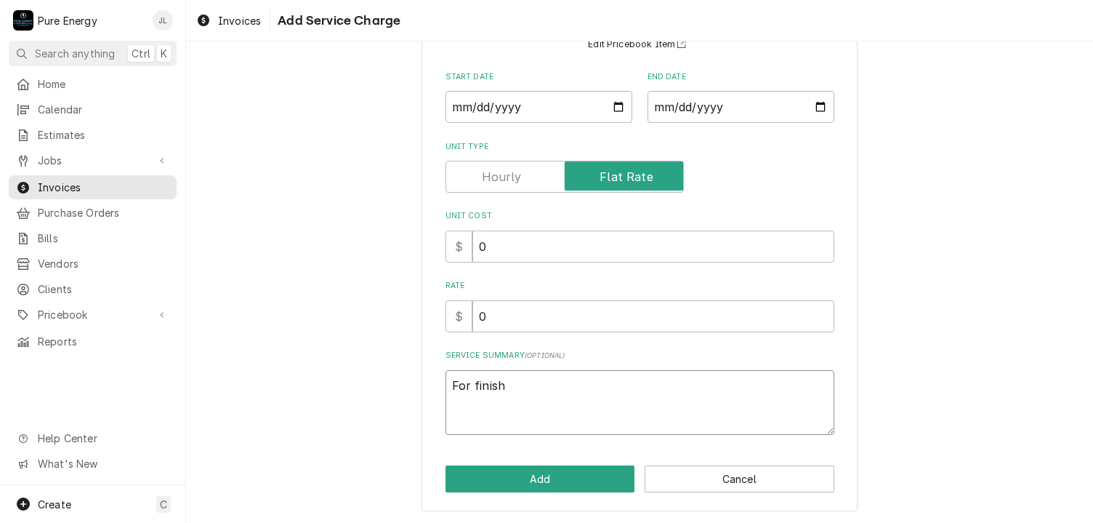
type textarea "For finish"
type textarea "x"
type textarea "For finish e"
type textarea "x"
type textarea "For finish el"
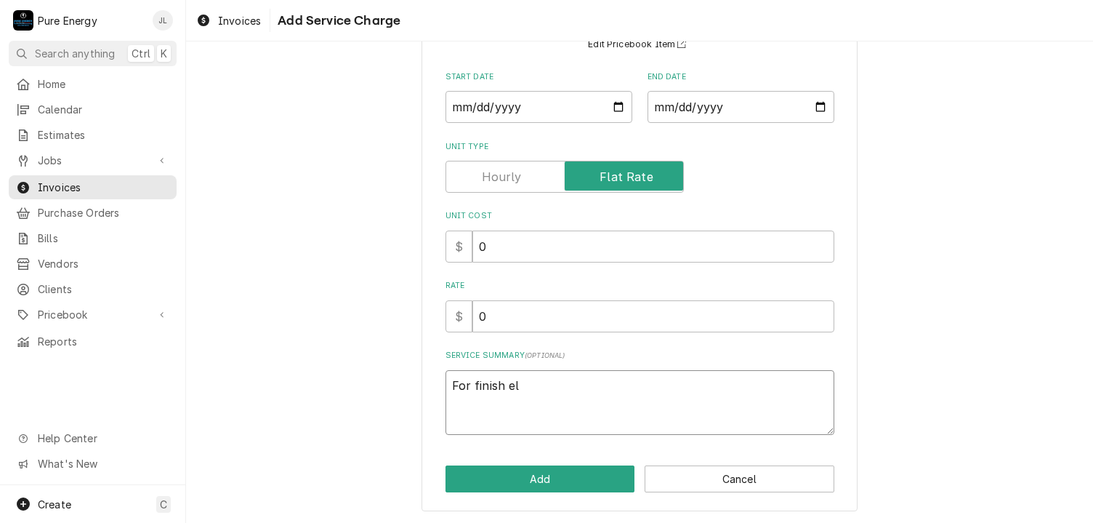
type textarea "x"
type textarea "For finish ele"
type textarea "x"
type textarea "For finish elec"
type textarea "x"
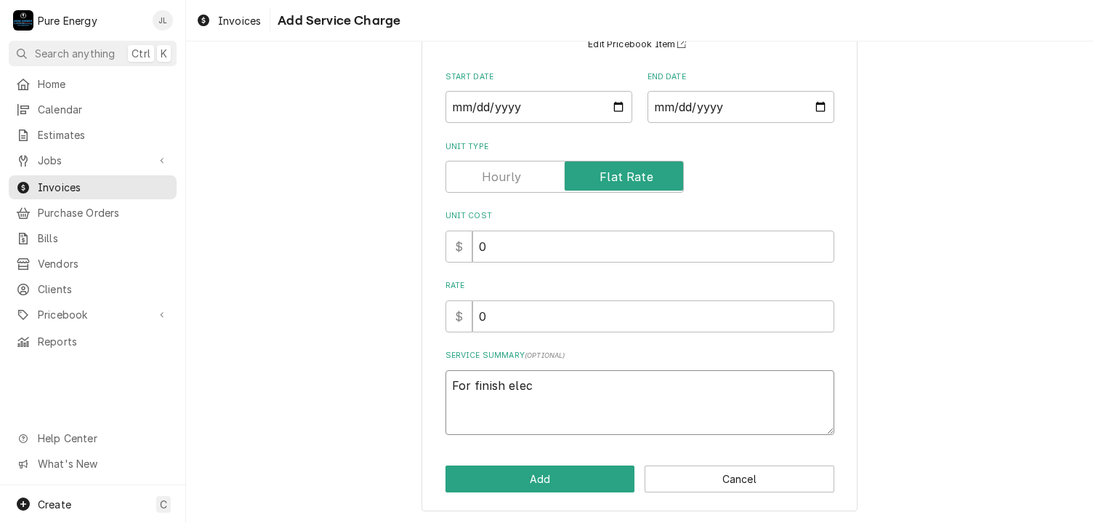
type textarea "For finish elect"
type textarea "x"
type textarea "For finish electr"
type textarea "x"
type textarea "For finish electri"
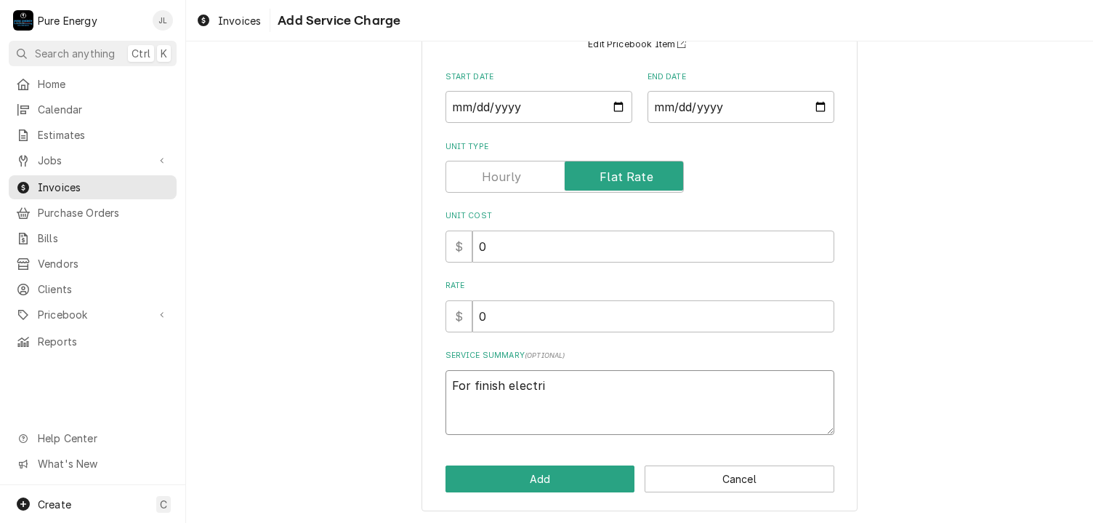
type textarea "x"
type textarea "For finish electric"
type textarea "x"
type textarea "For finish electrical"
type textarea "x"
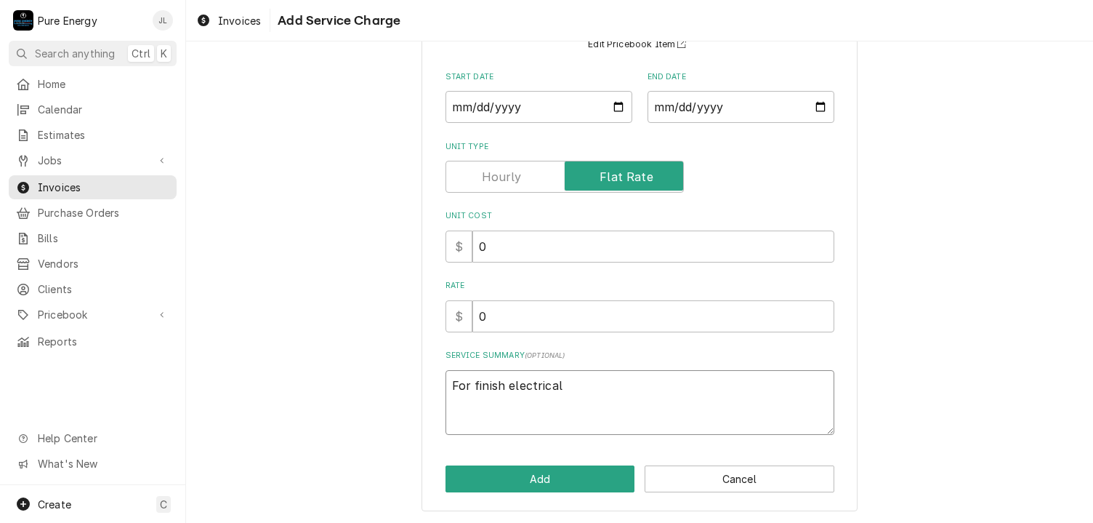
type textarea "For finish electrical."
type textarea "x"
type textarea "For finish electrical."
type textarea "x"
type textarea "For finish electrical."
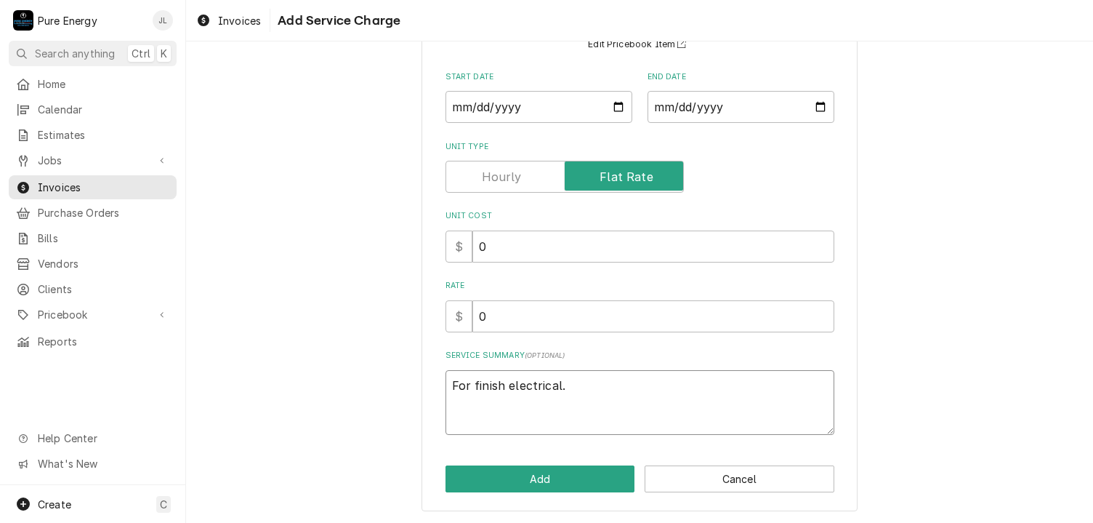
type textarea "x"
type textarea "For finish electrical. T"
type textarea "x"
type textarea "For finish electrical. Ta"
type textarea "x"
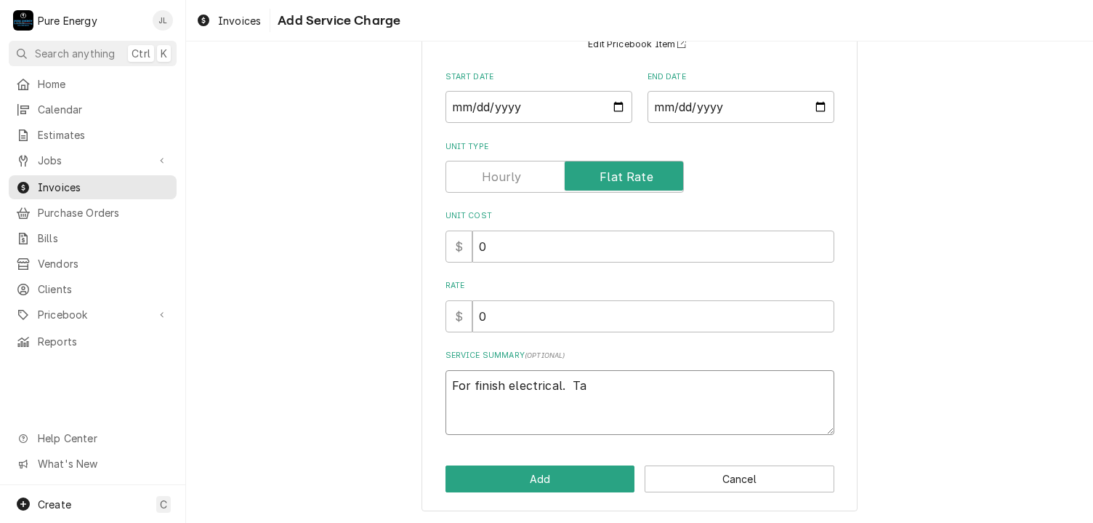
type textarea "For finish electrical. T"
type textarea "x"
type textarea "For finish electrical. Tt"
type textarea "x"
type textarea "For finish electrical. Tto"
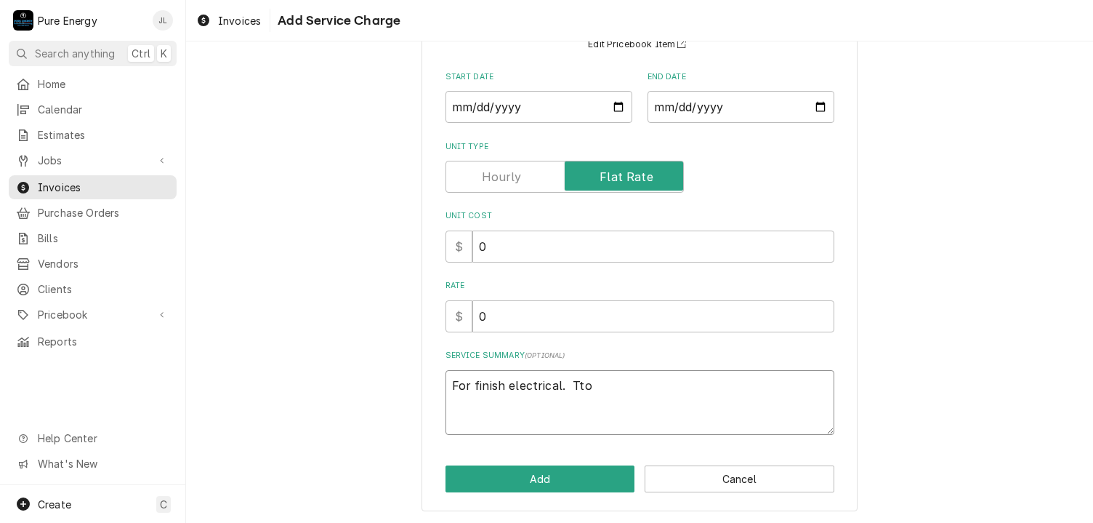
type textarea "x"
type textarea "For finish electrical. Tt"
type textarea "x"
type textarea "For finish electrical. T"
type textarea "x"
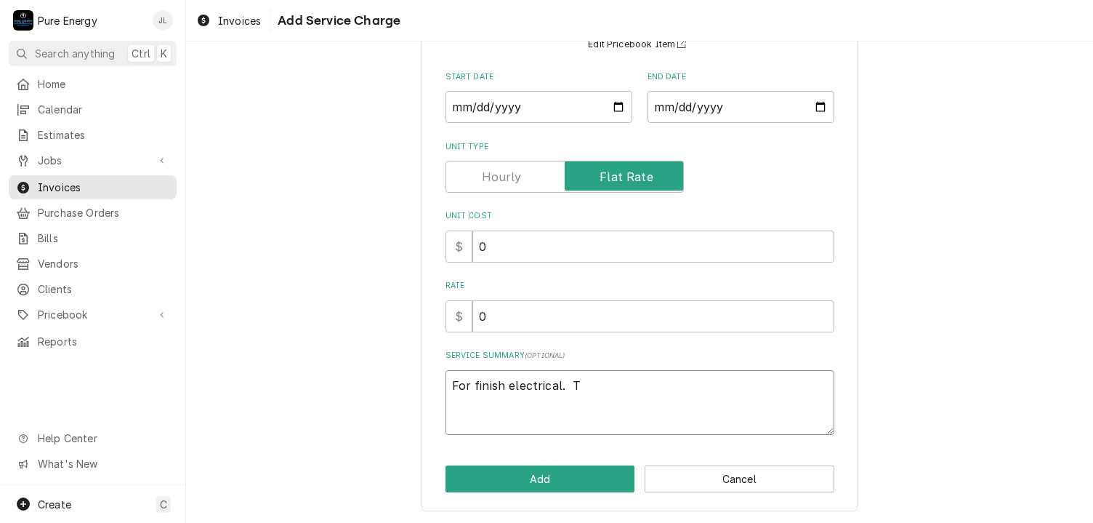
type textarea "For finish electrical. To"
type textarea "x"
type textarea "For finish electrical. Tot"
type textarea "x"
type textarea "For finish electrical. Tota"
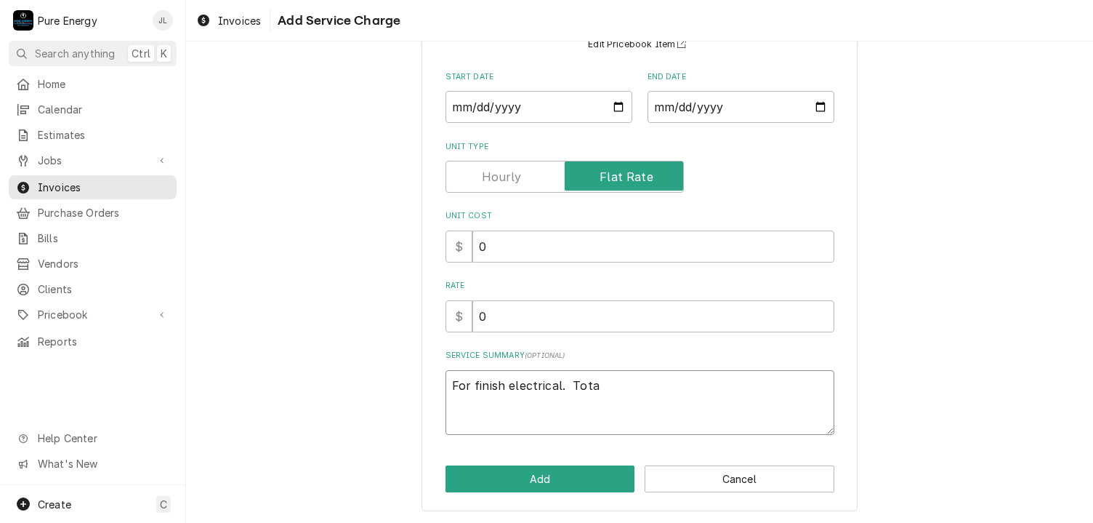
type textarea "x"
type textarea "For finish electrical. Total"
type textarea "x"
type textarea "For finish electrical. Total"
type textarea "x"
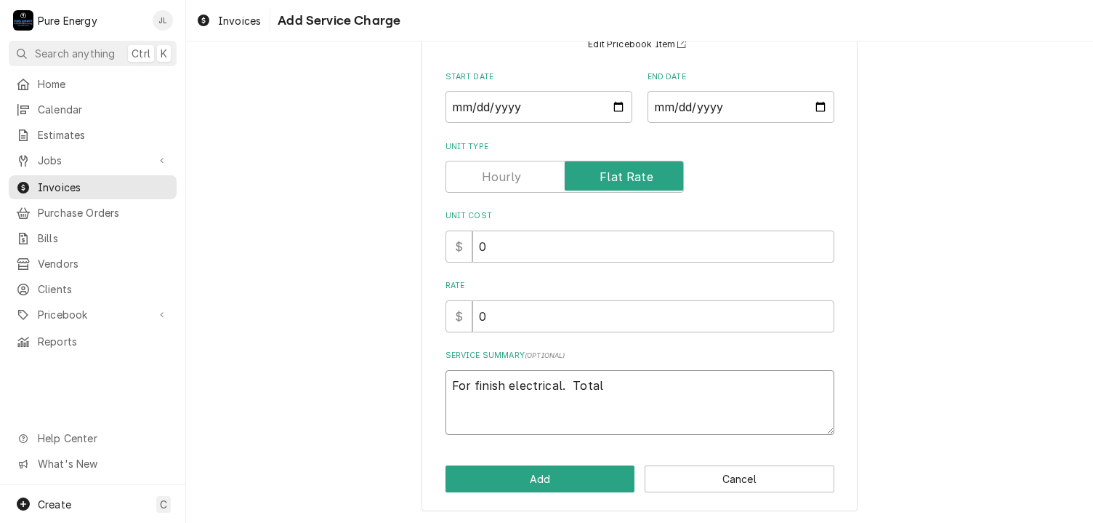
type textarea "For finish electrical. Total i"
type textarea "x"
type textarea "For finish electrical. Total is"
type textarea "x"
type textarea "For finish electrical. Total is"
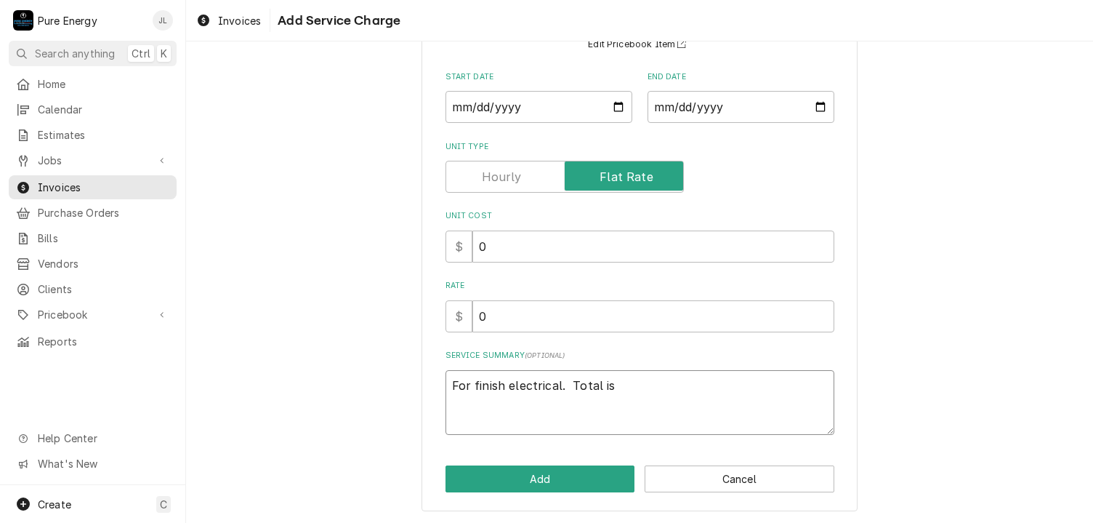
type textarea "x"
type textarea "For finish electrical. Total i"
type textarea "x"
type textarea "For finish electrical. Total"
type textarea "x"
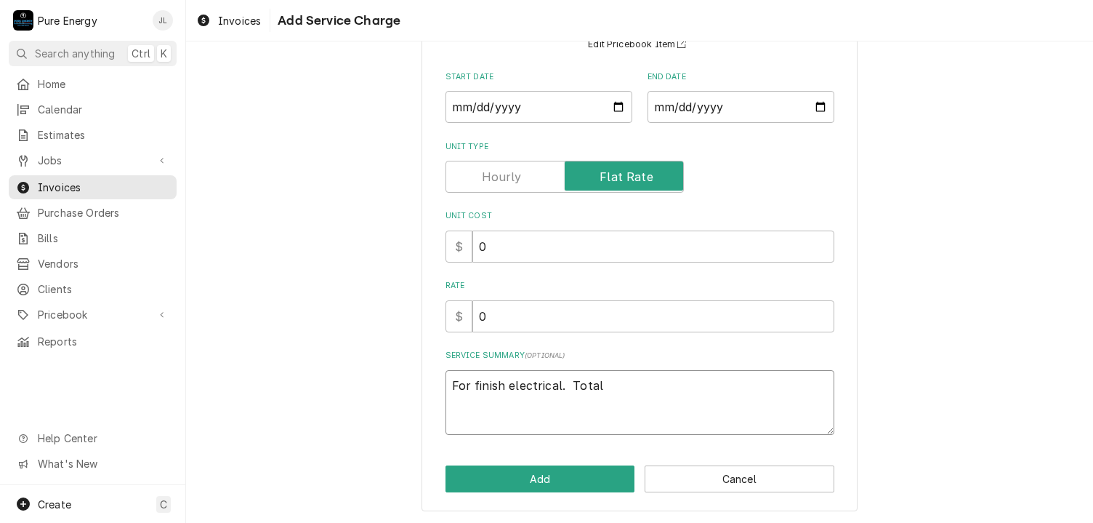
type textarea "For finish electrical. Total b"
type textarea "x"
type textarea "For finish electrical. Total bal"
type textarea "x"
type textarea "For finish electrical. Total bala"
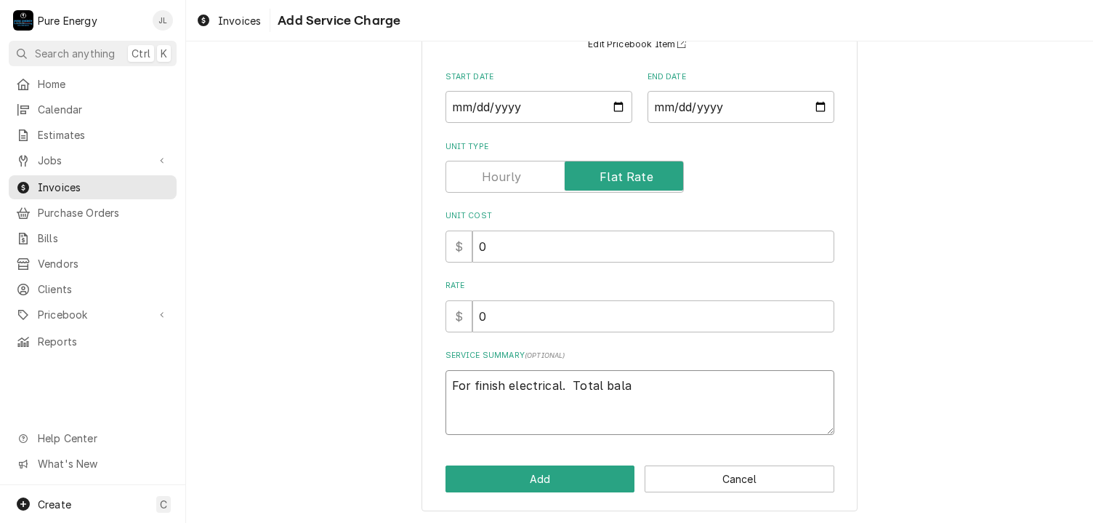
type textarea "x"
type textarea "For finish electrical. Total balan"
type textarea "x"
type textarea "For finish electrical. Total balanc"
type textarea "x"
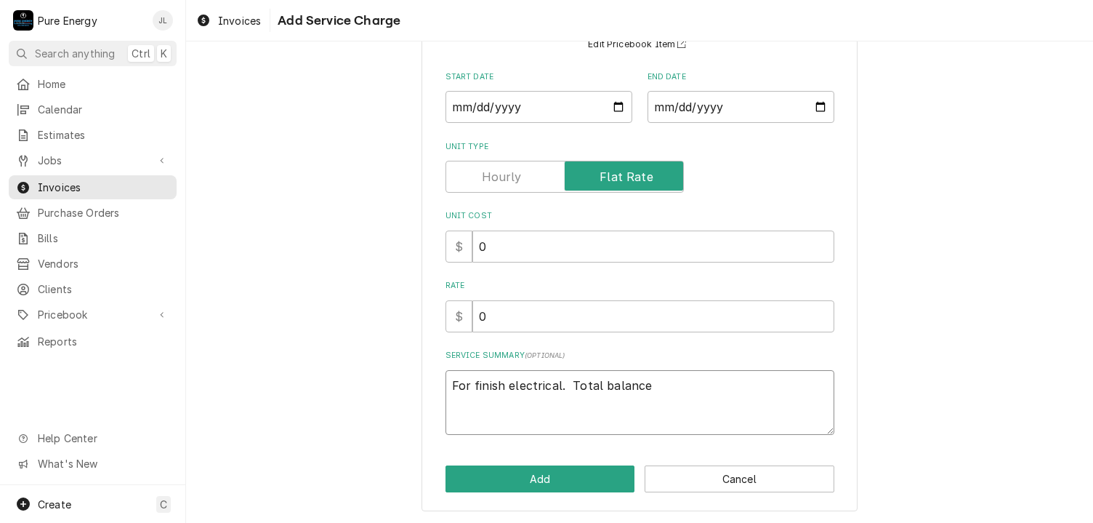
type textarea "For finish electrical. Total balance"
type textarea "x"
type textarea "For finish electrical. Total balance d"
type textarea "x"
type textarea "For finish electrical. Total balance du"
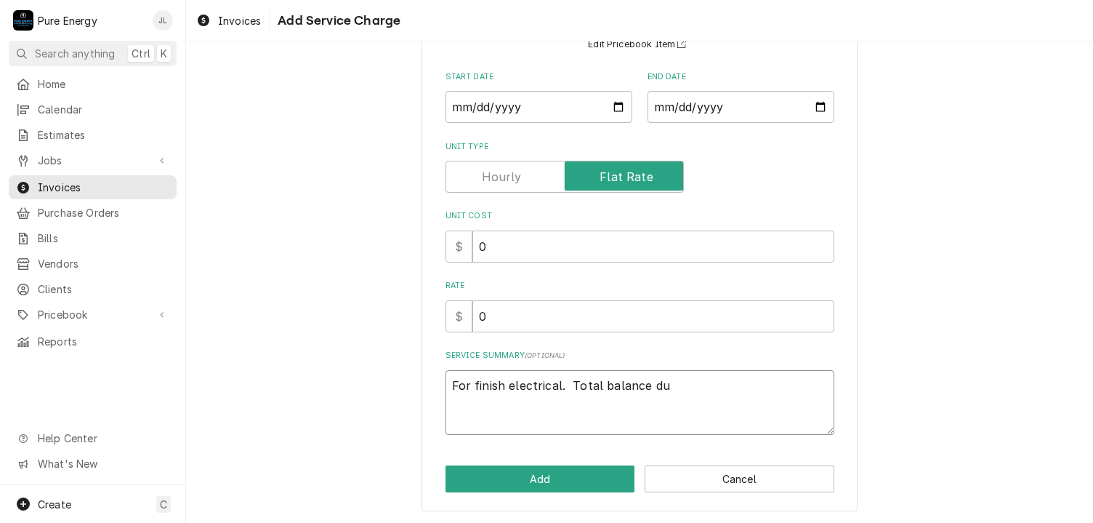
type textarea "x"
type textarea "For finish electrical. Total balance due"
type textarea "x"
type textarea "For finish electrical. Total balance due i"
type textarea "x"
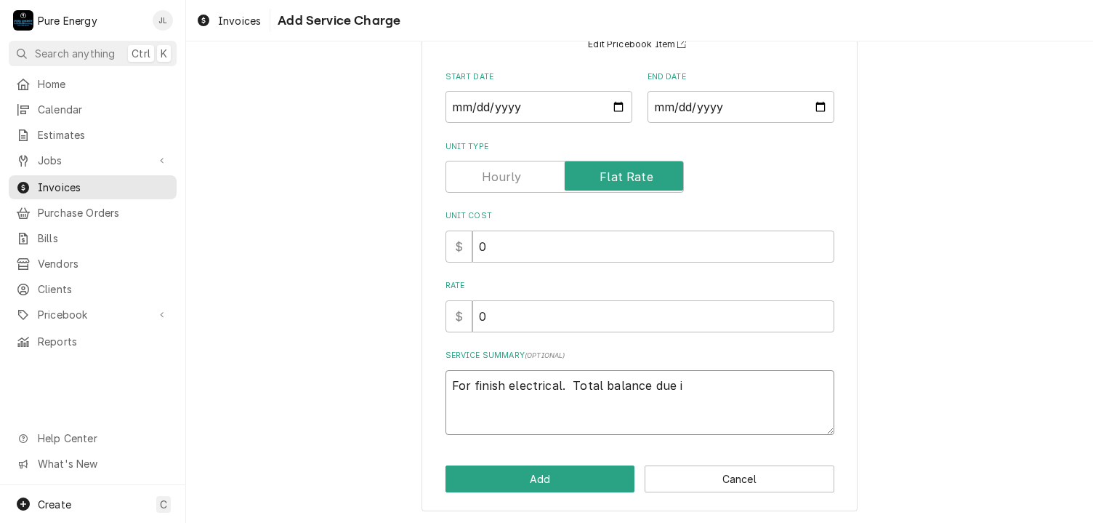
type textarea "For finish electrical. Total balance due is"
type textarea "x"
type textarea "For finish electrical. Total balance due is"
type textarea "x"
type textarea "For finish electrical. Total balance due is #"
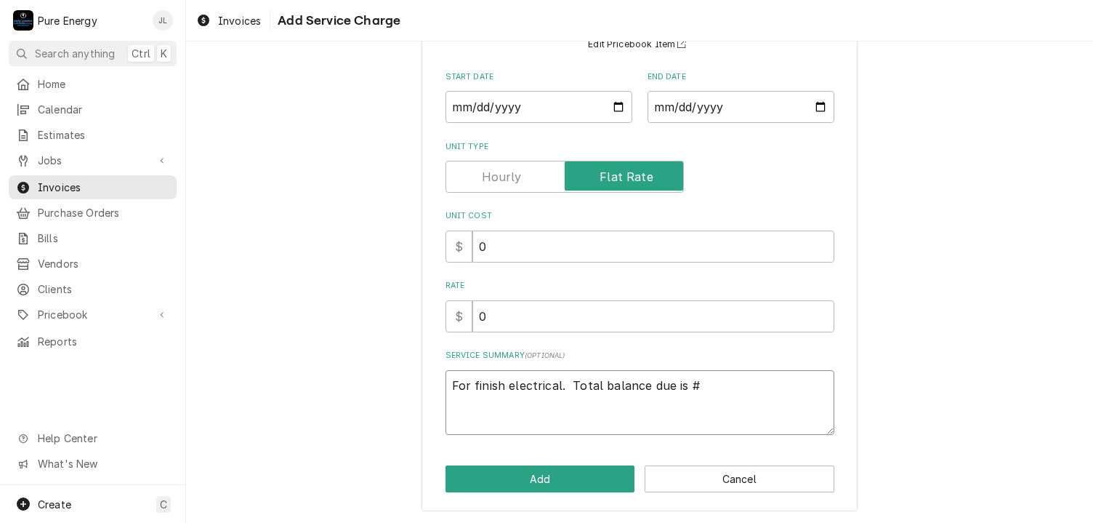
type textarea "x"
type textarea "For finish electrical. Total balance due is #7"
type textarea "x"
type textarea "For finish electrical. Total balance due is #78"
type textarea "x"
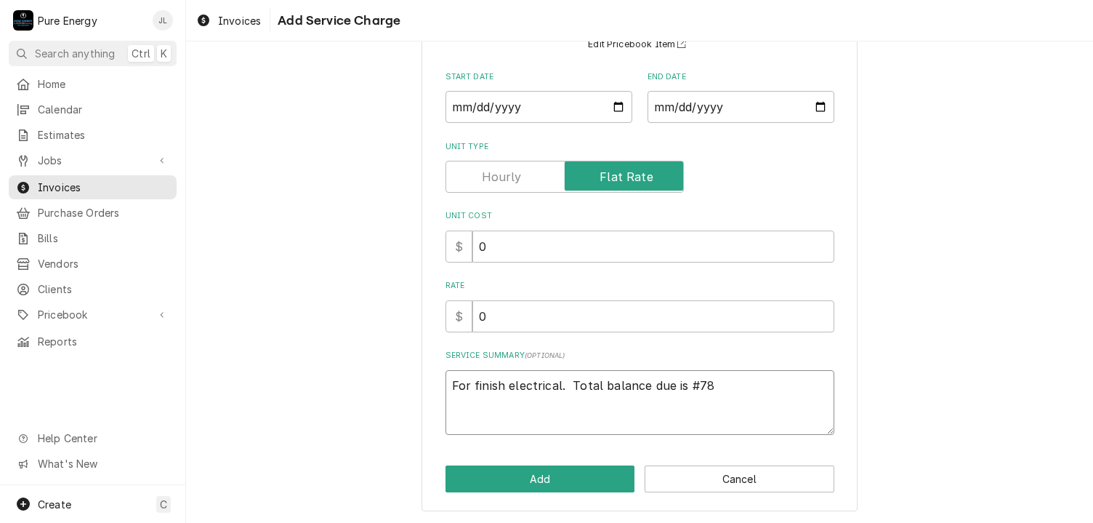
type textarea "For finish electrical. Total balance due is #785"
type textarea "x"
type textarea "For finish electrical. Total balance due is #7850"
type textarea "x"
type textarea "For finish electrical. Total balance due is #7850."
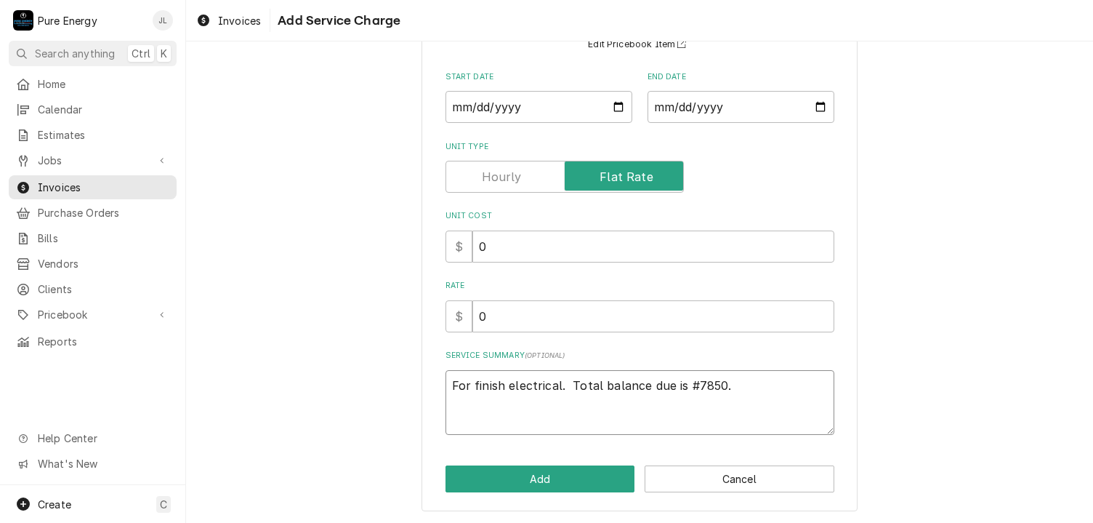
type textarea "x"
type textarea "For finish electrical. Total balance due is #7850.5"
type textarea "x"
type textarea "For finish electrical. Total balance due is #7850.50"
click at [691, 386] on textarea "For finish electrical. Total balance due is #7850.50" at bounding box center [640, 402] width 389 height 65
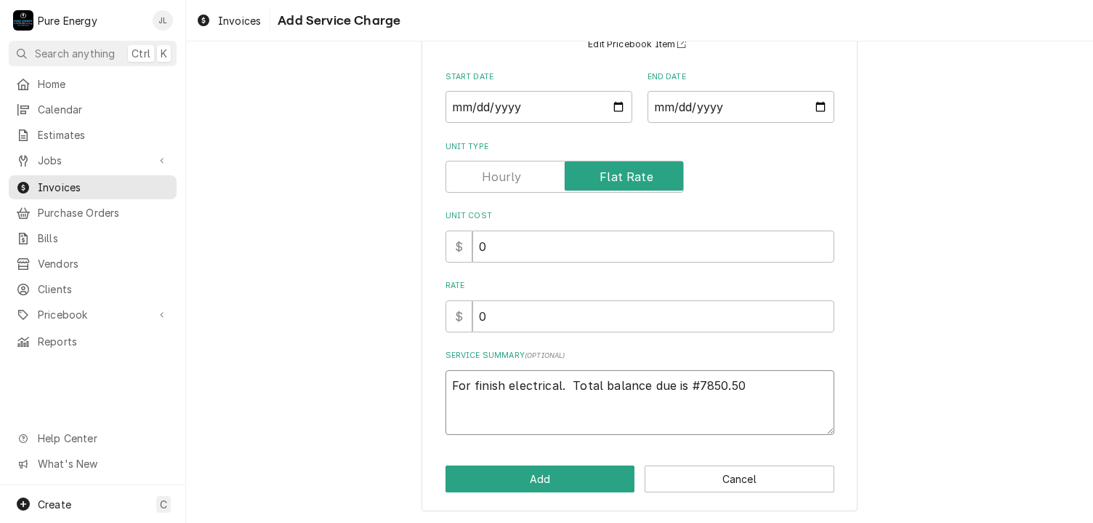
type textarea "x"
type textarea "For finish electrical. Total balance due is 7850.50"
type textarea "x"
type textarea "For finish electrical. Total balance due is $7850.50"
click at [752, 389] on textarea "For finish electrical. Total balance due is $7850.50" at bounding box center [640, 402] width 389 height 65
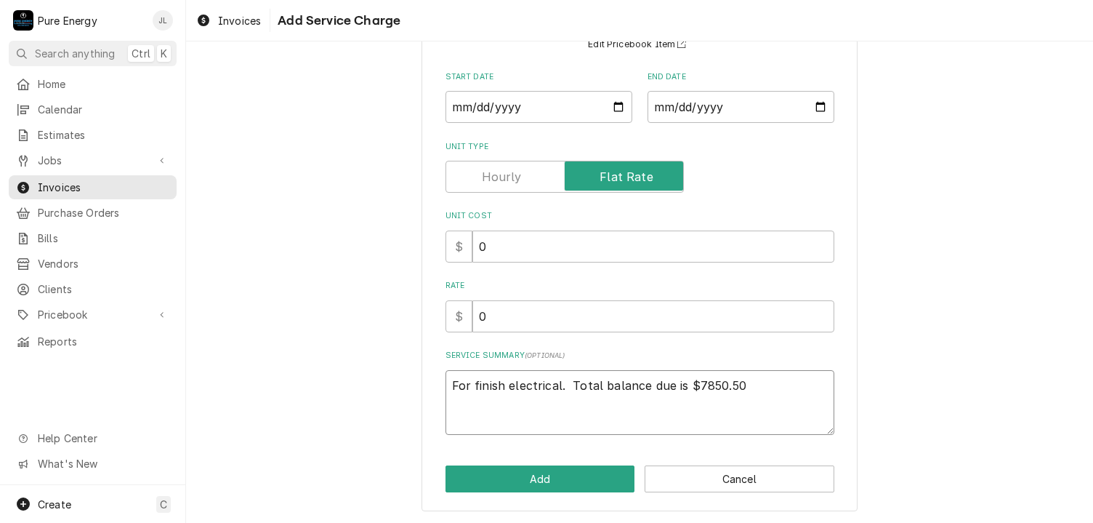
type textarea "x"
type textarea "For finish electrical. Total balance due is $7850.50"
type textarea "x"
type textarea "For finish electrical. Total balance due is $7850.50"
type textarea "x"
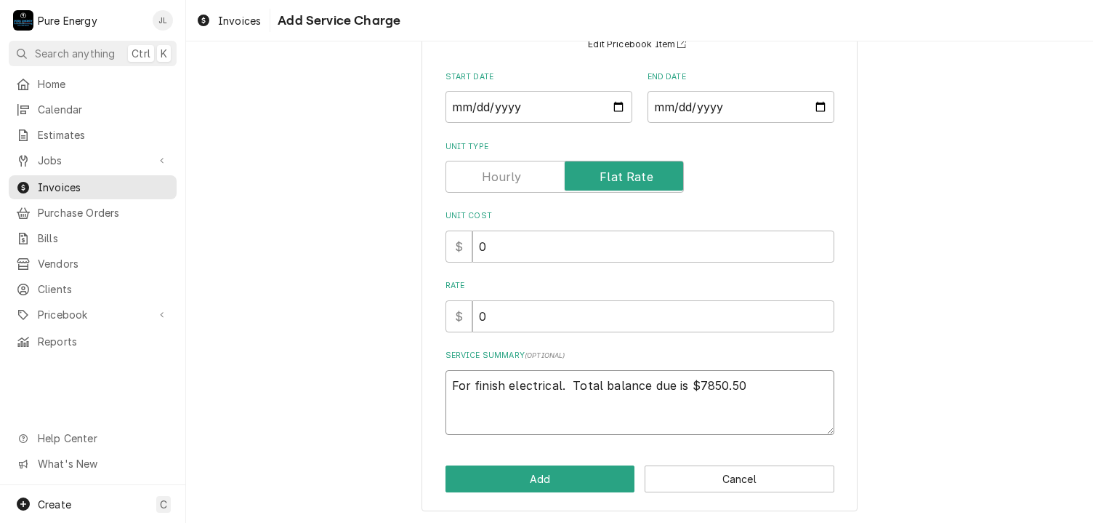
type textarea "For finish electrical. Total balance due is $7850.50"
type textarea "x"
type textarea "For finish electrical. Total balance due is $7850.50"
type textarea "x"
type textarea "For finish electrical. Total balance due is $7850.50."
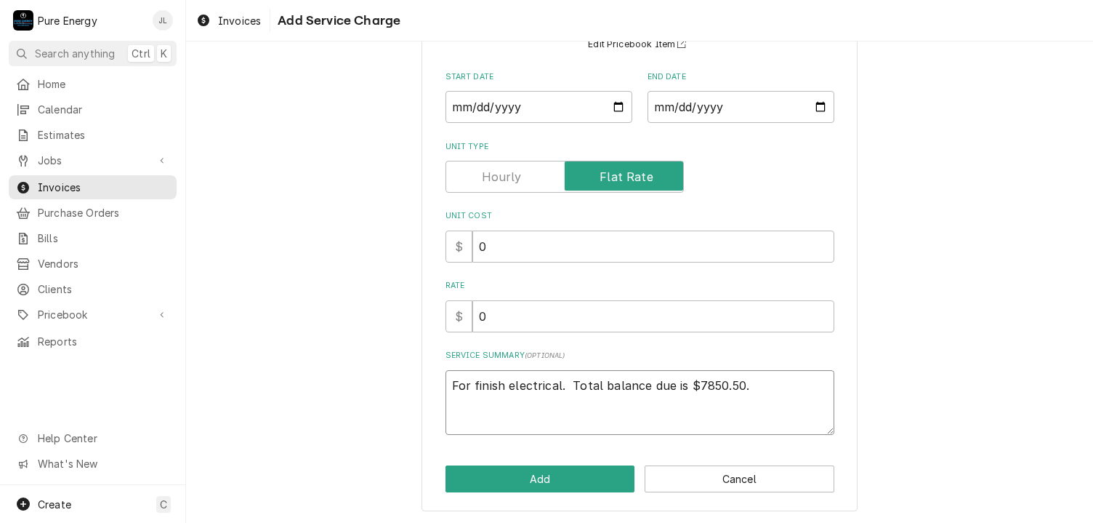
type textarea "x"
type textarea "For finish electrical. Total balance due is $7850.50."
type textarea "x"
type textarea "For finish electrical. Total balance due is $7850.50."
type textarea "x"
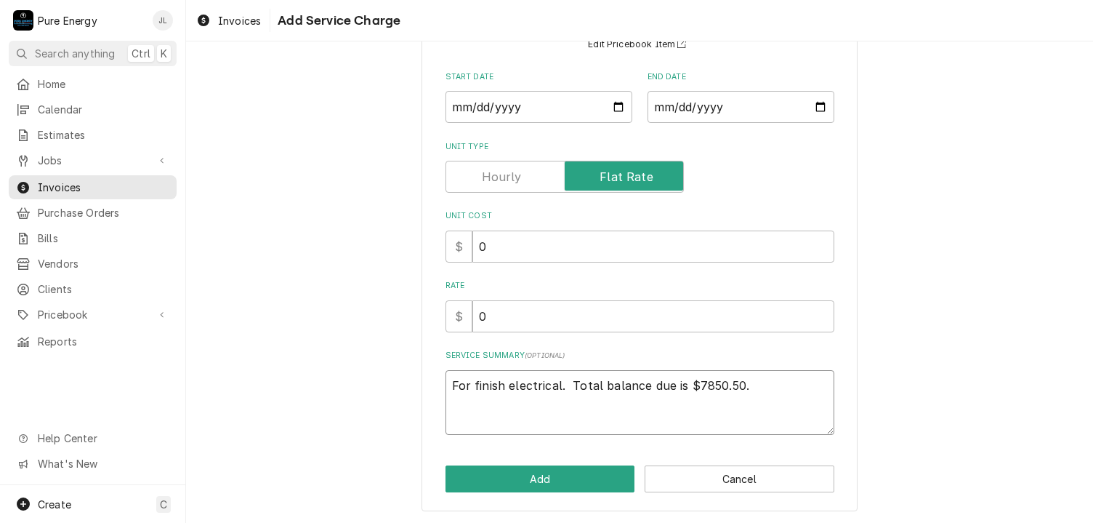
type textarea "For finish electrical. Total balance due is $7850.50. E"
type textarea "x"
type textarea "For finish electrical. Total balance due is $7850.50. Ev"
type textarea "x"
type textarea "For finish electrical. Total balance due is $7850.50. Eve"
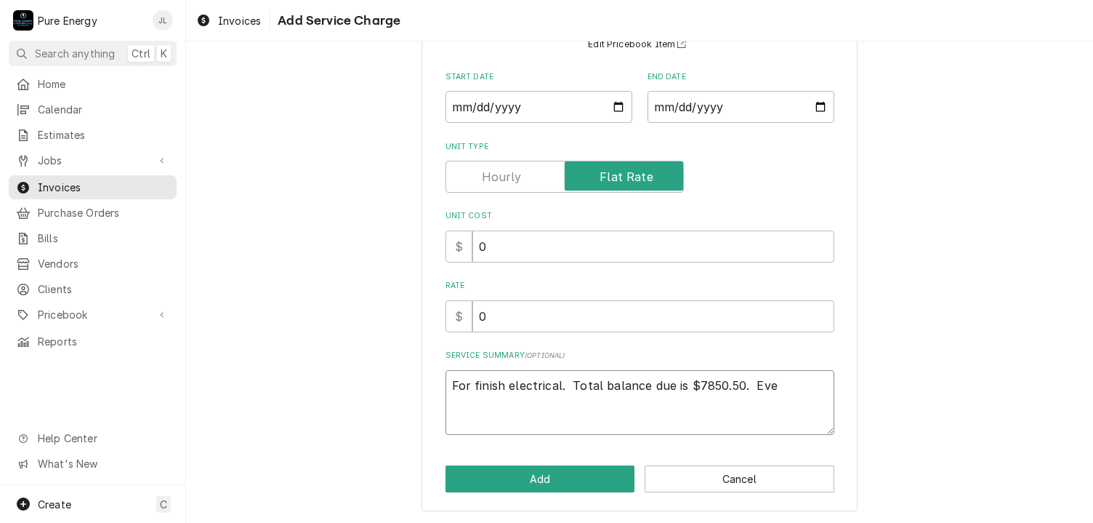
type textarea "x"
type textarea "For finish electrical. Total balance due is $7850.50. Ever"
type textarea "x"
type textarea "For finish electrical. Total balance due is $7850.50. Every"
type textarea "x"
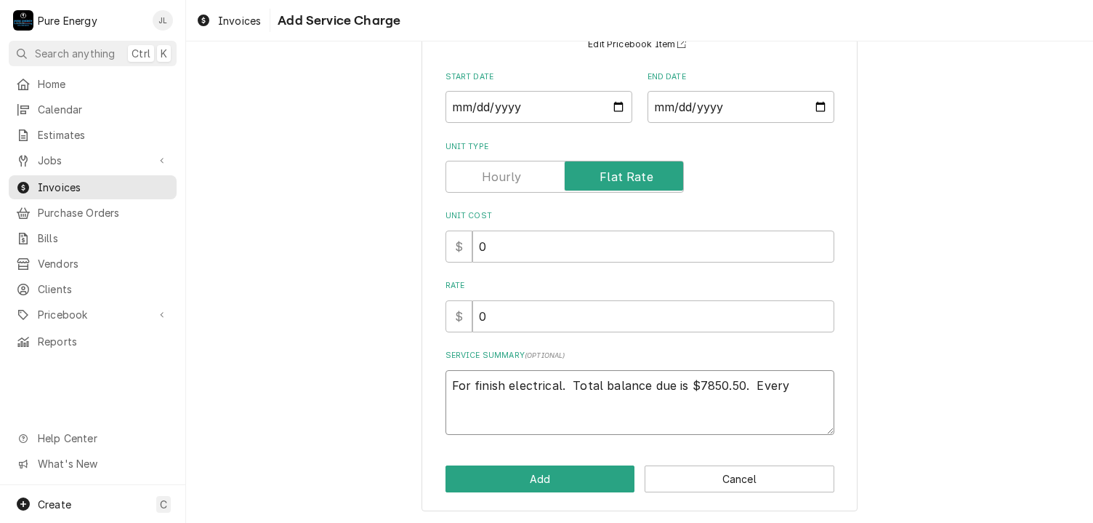
type textarea "For finish electrical. Total balance due is $7850.50. Everyt"
type textarea "x"
type textarea "For finish electrical. Total balance due is $7850.50. Everyth"
type textarea "x"
type textarea "For finish electrical. Total balance due is $7850.50. Everythi"
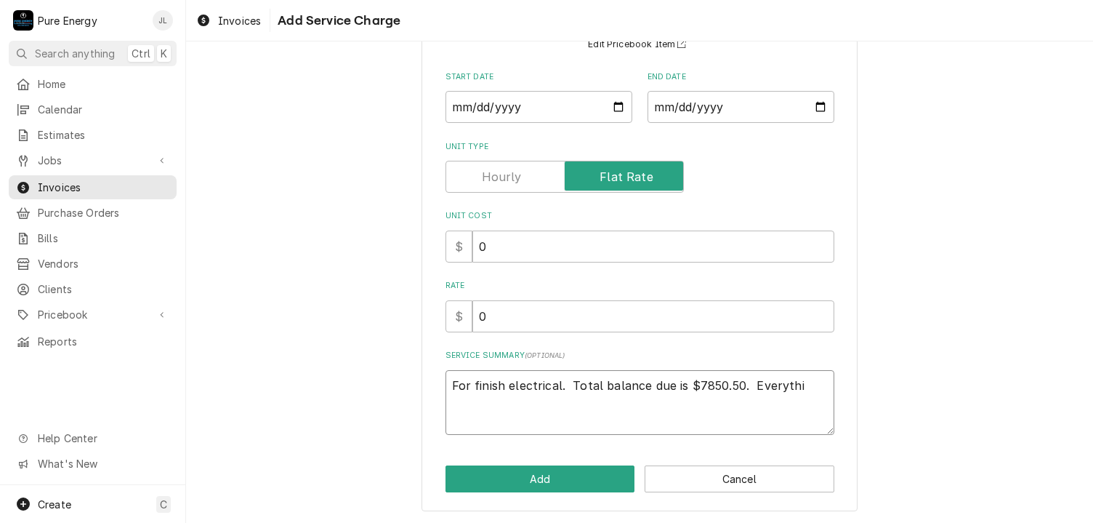
type textarea "x"
type textarea "For finish electrical. Total balance due is $7850.50. Everythin"
type textarea "x"
type textarea "For finish electrical. Total balance due is $7850.50. Everything"
type textarea "x"
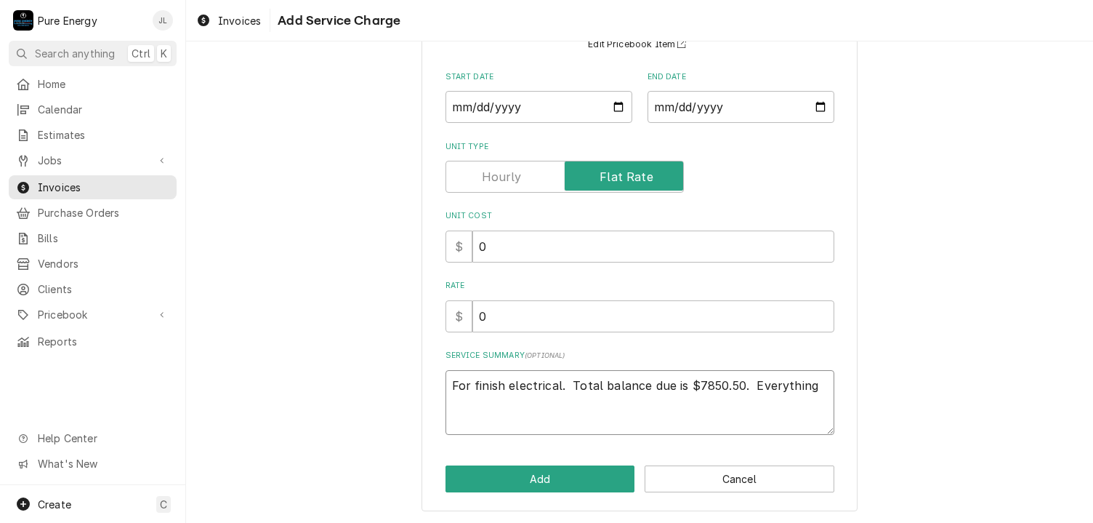
type textarea "For finish electrical. Total balance due is $7850.50. Everything i"
type textarea "x"
type textarea "For finish electrical. Total balance due is $7850.50. Everything is"
type textarea "x"
type textarea "For finish electrical. Total balance due is $7850.50. Everything is d"
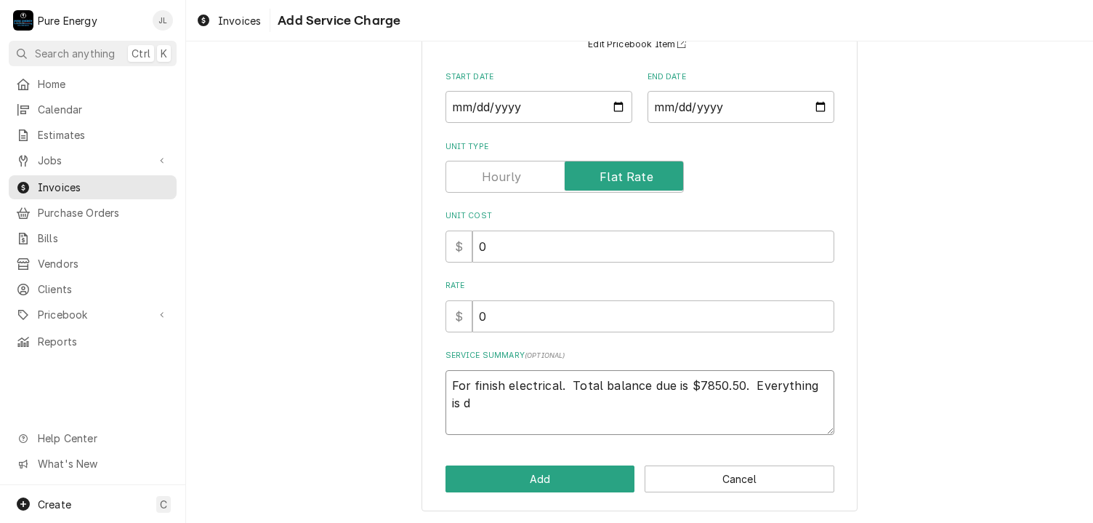
type textarea "x"
type textarea "For finish electrical. Total balance due is $7850.50. Everything is do"
type textarea "x"
type textarea "For finish electrical. Total balance due is $7850.50. Everything is don"
type textarea "x"
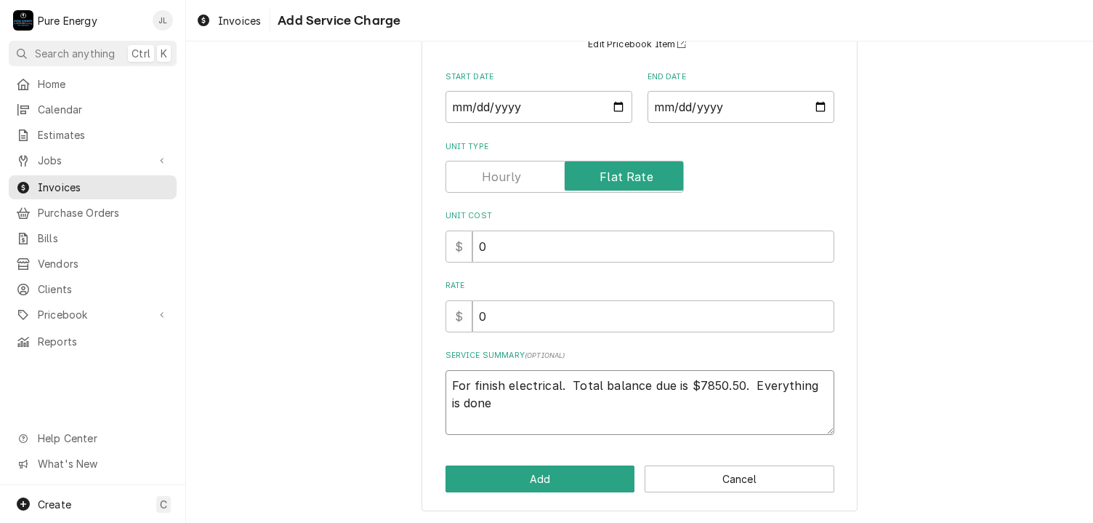
type textarea "For finish electrical. Total balance due is $7850.50. Everything is done"
type textarea "x"
type textarea "For finish electrical. Total balance due is $7850.50. Everything is done e"
type textarea "x"
type textarea "For finish electrical. Total balance due is $7850.50. Everything is done ex"
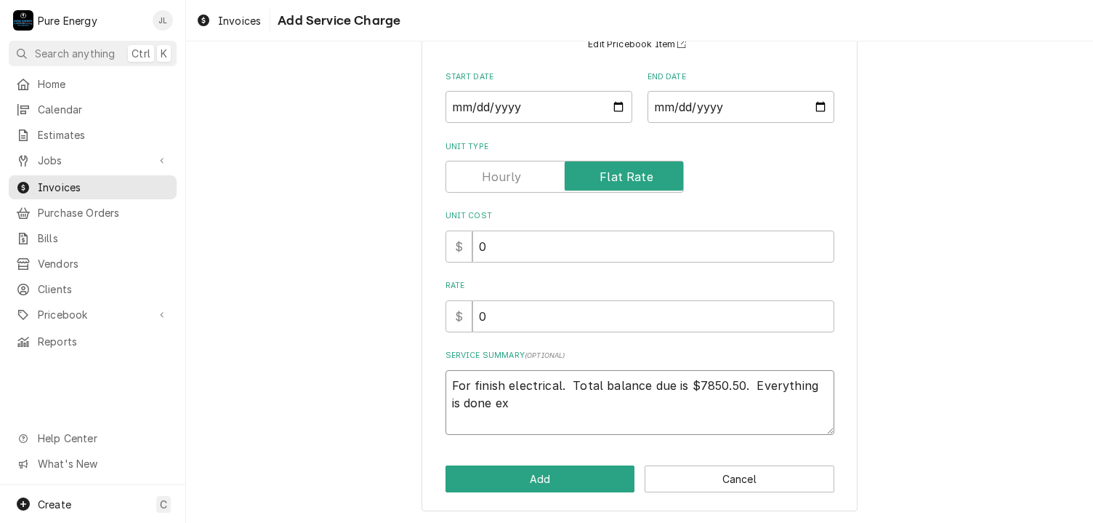
type textarea "x"
type textarea "For finish electrical. Total balance due is $7850.50. Everything is done exc"
type textarea "x"
type textarea "For finish electrical. Total balance due is $7850.50. Everything is done excep"
type textarea "x"
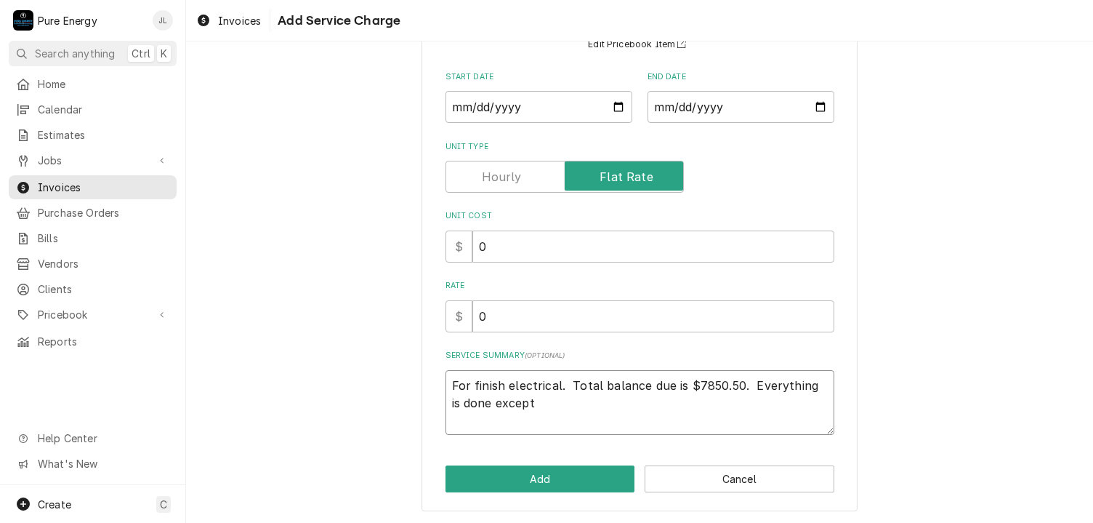
type textarea "For finish electrical. Total balance due is $7850.50. Everything is done except"
type textarea "x"
type textarea "For finish electrical. Total balance due is $7850.50. Everything is done except…"
type textarea "x"
type textarea "For finish electrical. Total balance due is $7850.50. Everything is done except…"
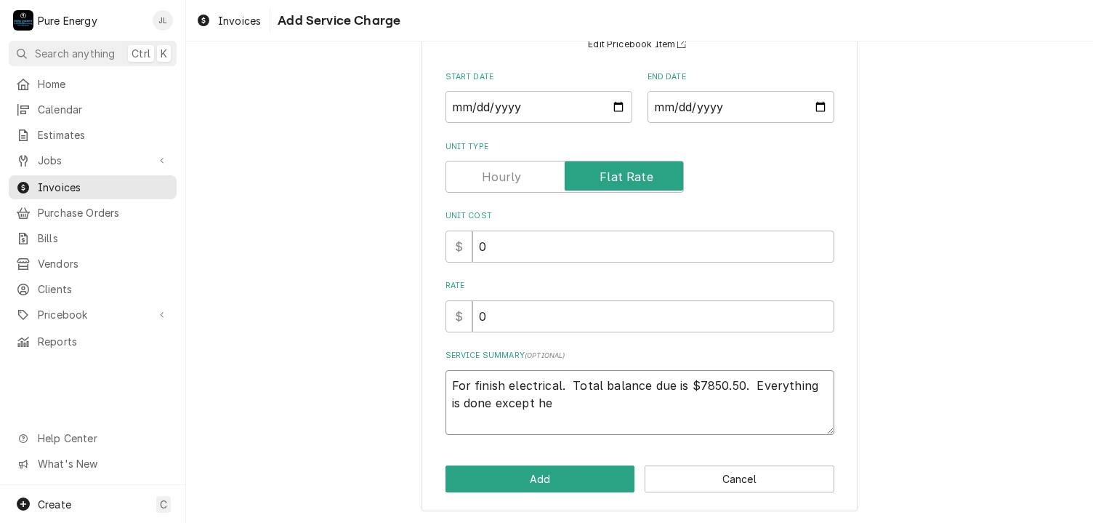
type textarea "x"
type textarea "For finish electrical. Total balance due is $7850.50. Everything is done except…"
type textarea "x"
type textarea "For finish electrical. Total balance due is $7850.50. Everything is done except…"
type textarea "x"
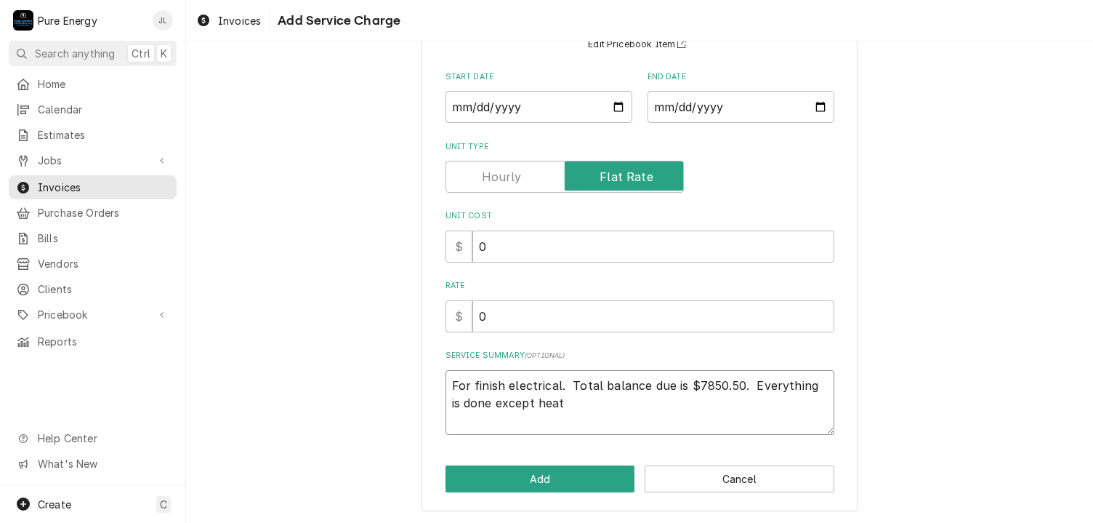
type textarea "For finish electrical. Total balance due is $7850.50. Everything is done except…"
type textarea "x"
type textarea "For finish electrical. Total balance due is $7850.50. Everything is done except…"
type textarea "x"
type textarea "For finish electrical. Total balance due is $7850.50. Everything is done except…"
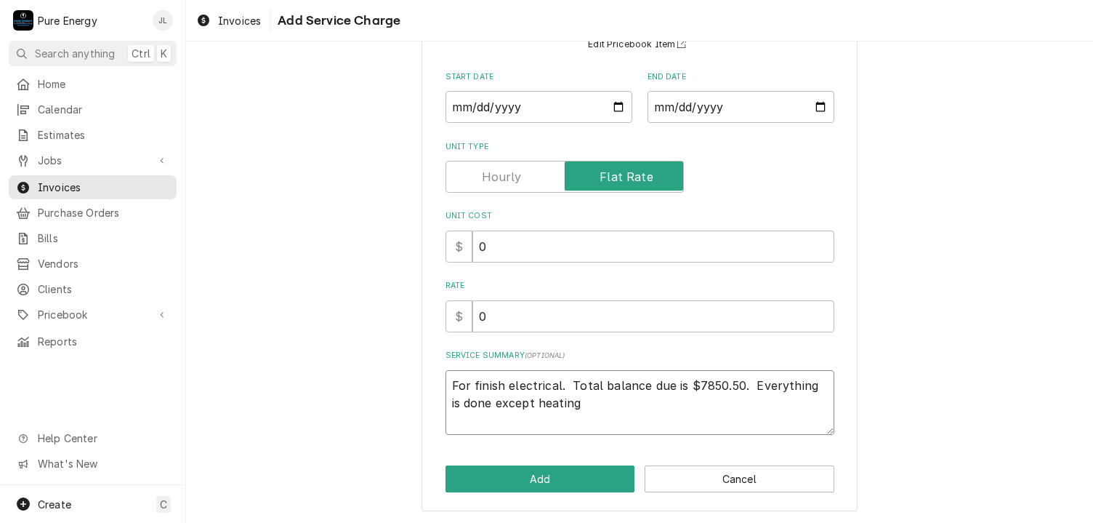
type textarea "x"
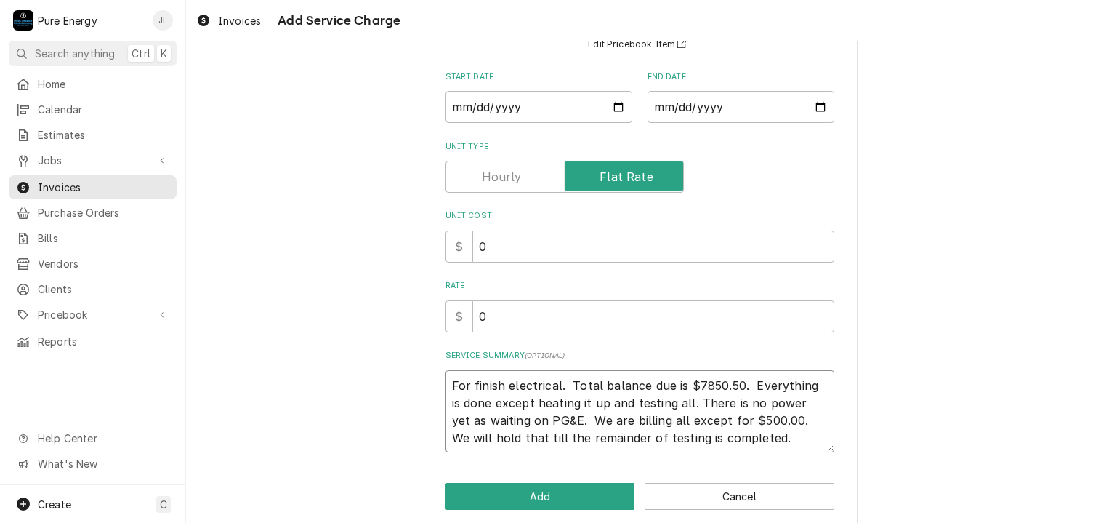
scroll to position [160, 0]
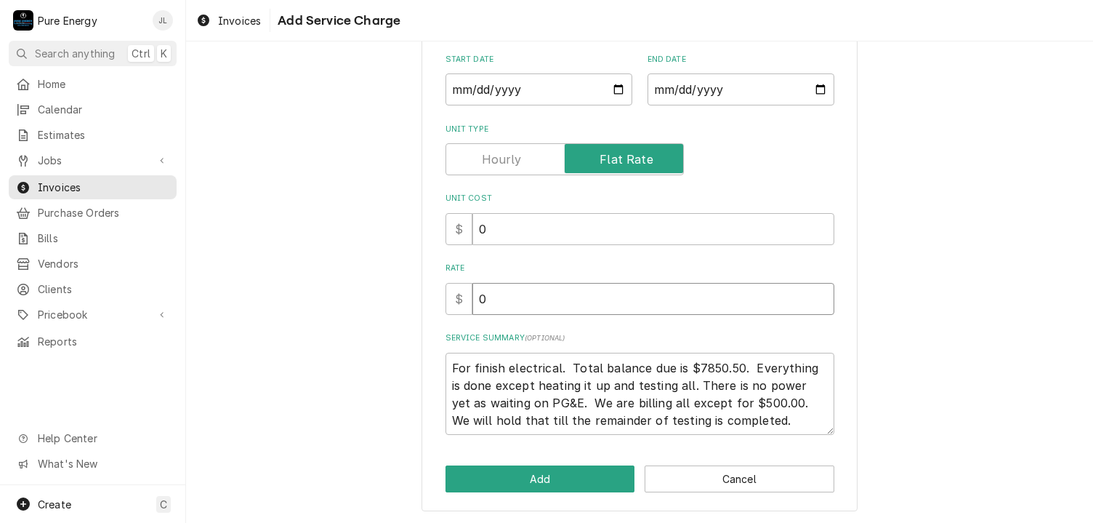
click at [535, 301] on input "0" at bounding box center [653, 299] width 362 height 32
click at [739, 369] on textarea "For finish electrical. Total balance due is $7850.50. Everything is done except…" at bounding box center [640, 394] width 389 height 83
click at [569, 467] on button "Add" at bounding box center [541, 478] width 190 height 27
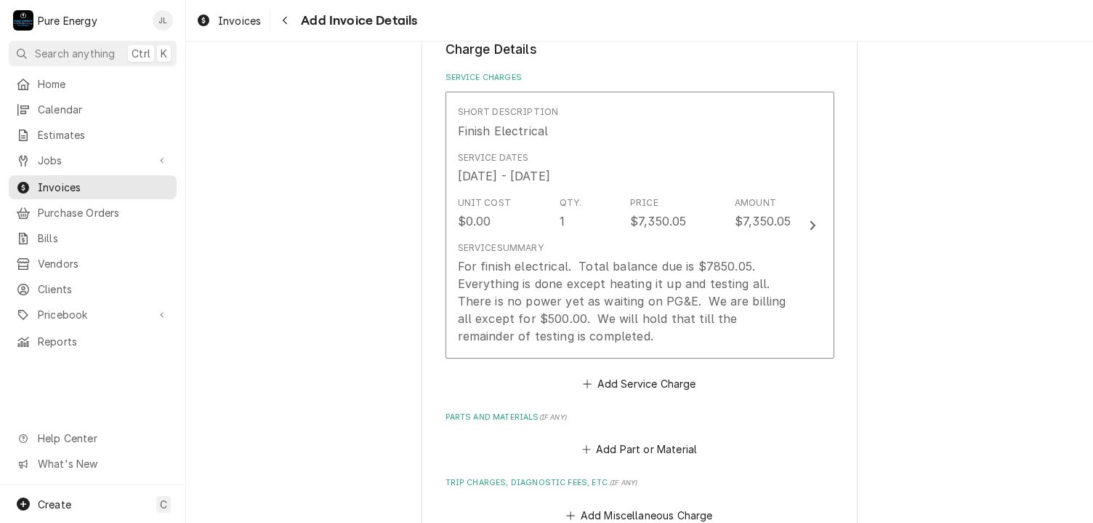
scroll to position [1306, 0]
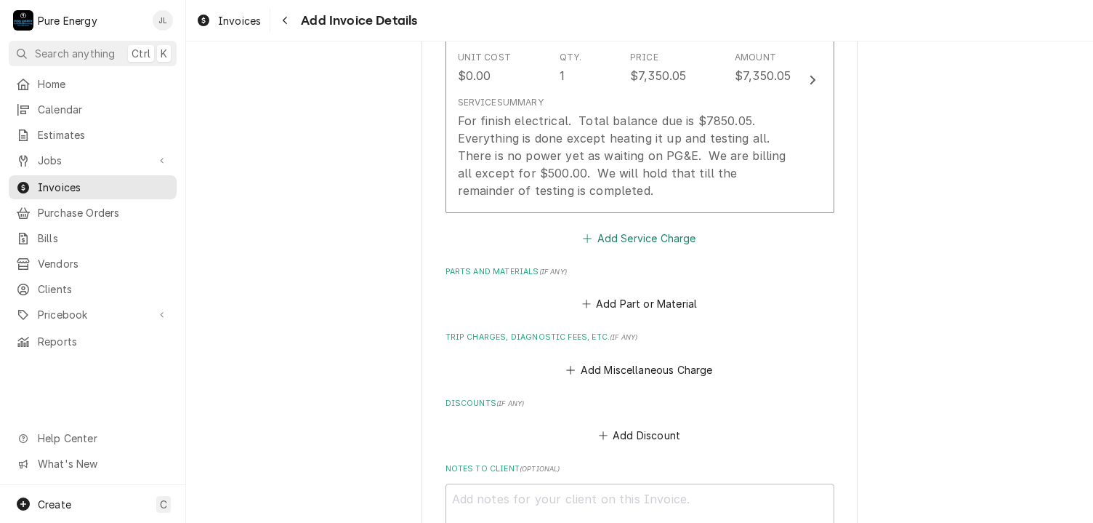
click at [628, 232] on button "Add Service Charge" at bounding box center [640, 238] width 118 height 20
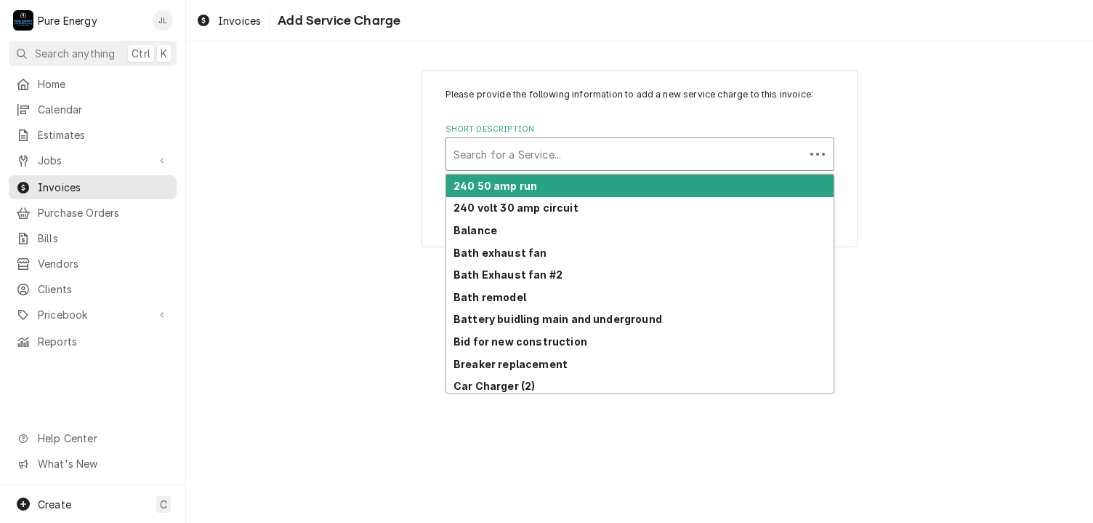
click at [544, 153] on div "Short Description" at bounding box center [626, 154] width 344 height 26
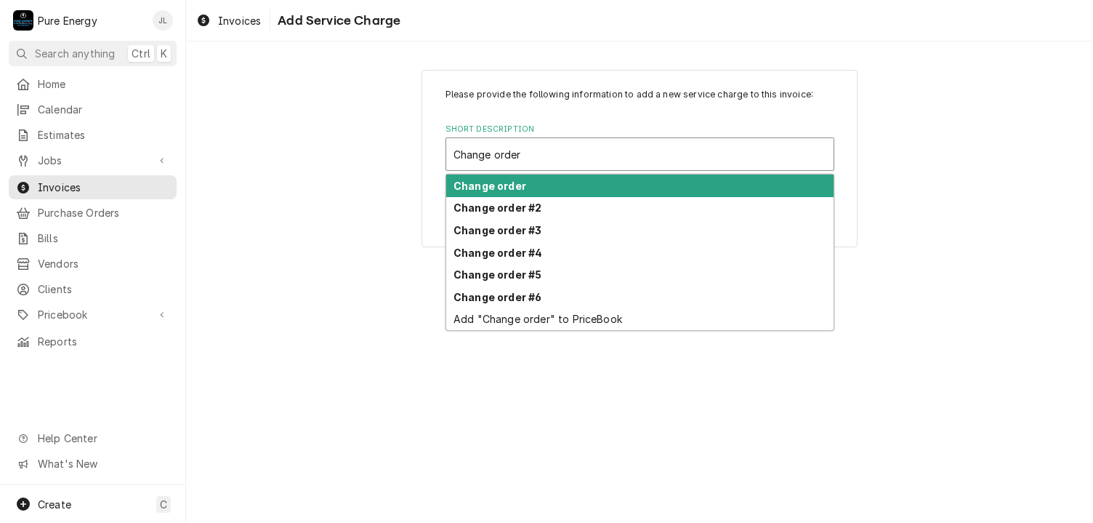
click at [547, 186] on div "Change order" at bounding box center [639, 185] width 387 height 23
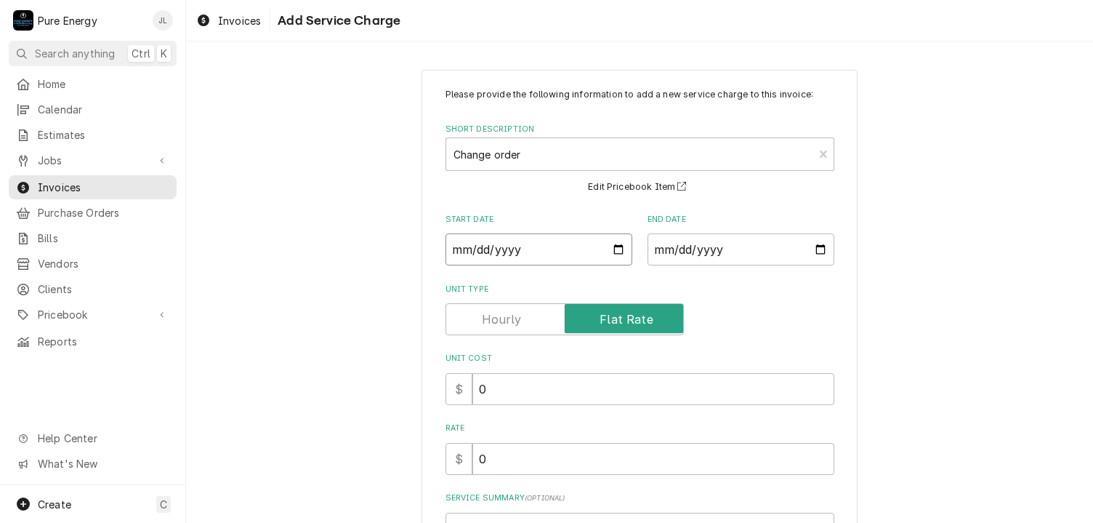
click at [614, 245] on input "Start Date" at bounding box center [539, 249] width 187 height 32
click at [816, 249] on input "End Date" at bounding box center [741, 249] width 187 height 32
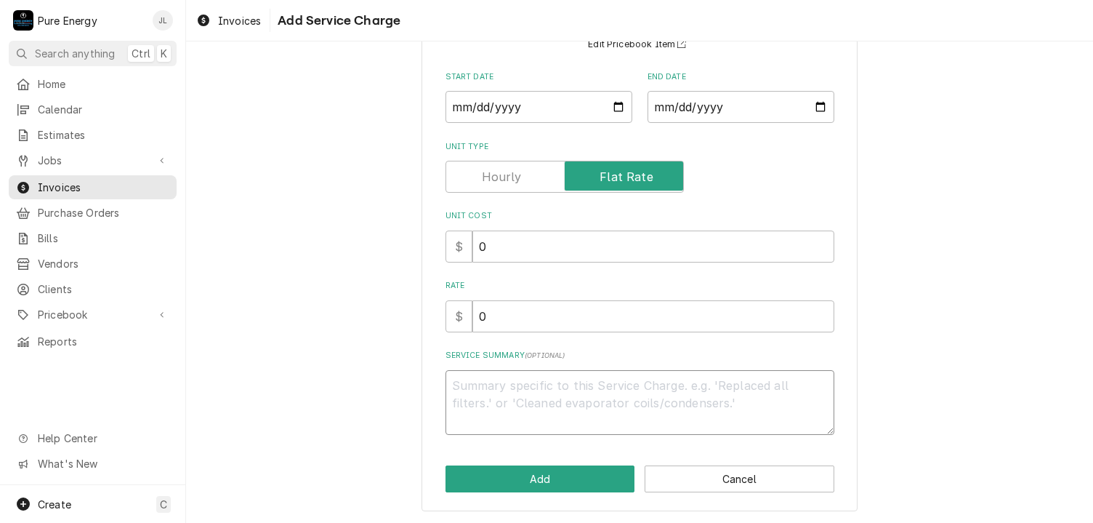
click at [488, 383] on textarea "Service Summary ( optional )" at bounding box center [640, 402] width 389 height 65
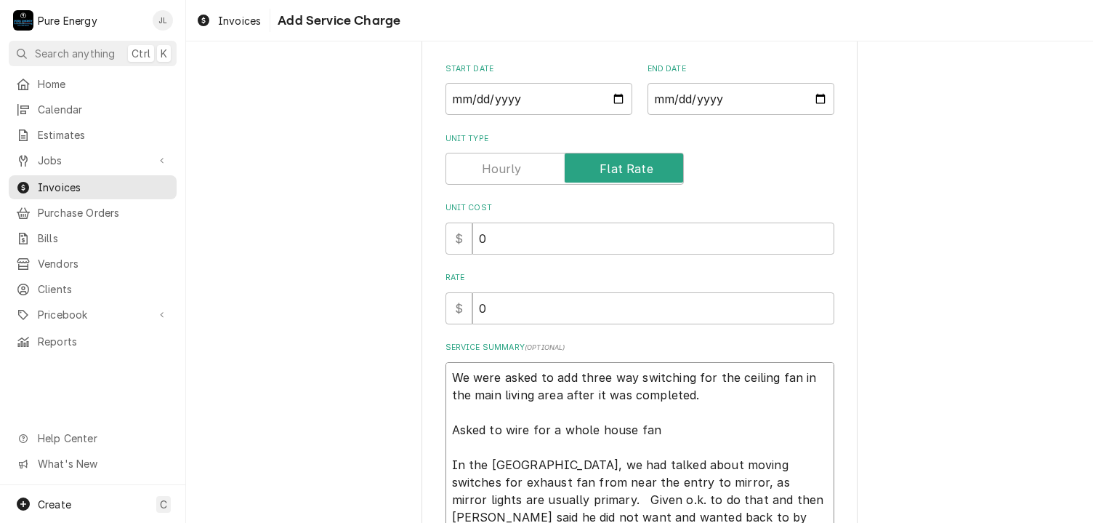
scroll to position [247, 0]
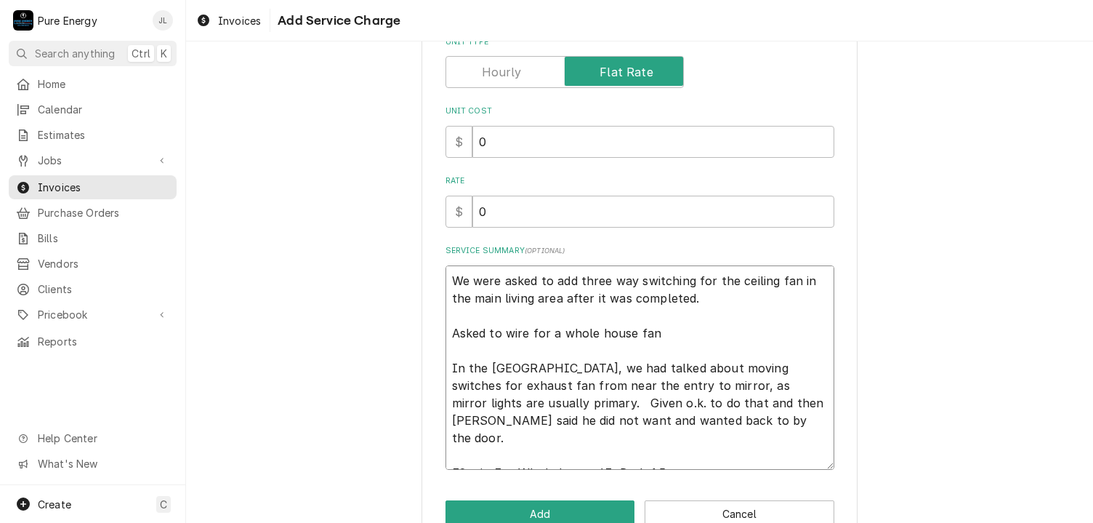
click at [608, 456] on textarea "We were asked to add three way switching for the ceiling fan in the main living…" at bounding box center [640, 367] width 389 height 205
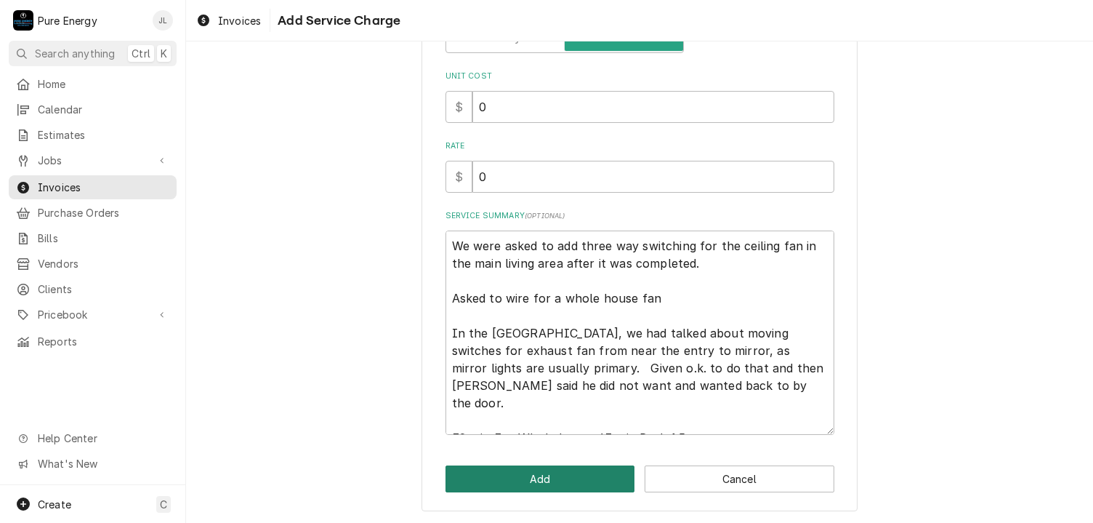
click at [595, 479] on button "Add" at bounding box center [541, 478] width 190 height 27
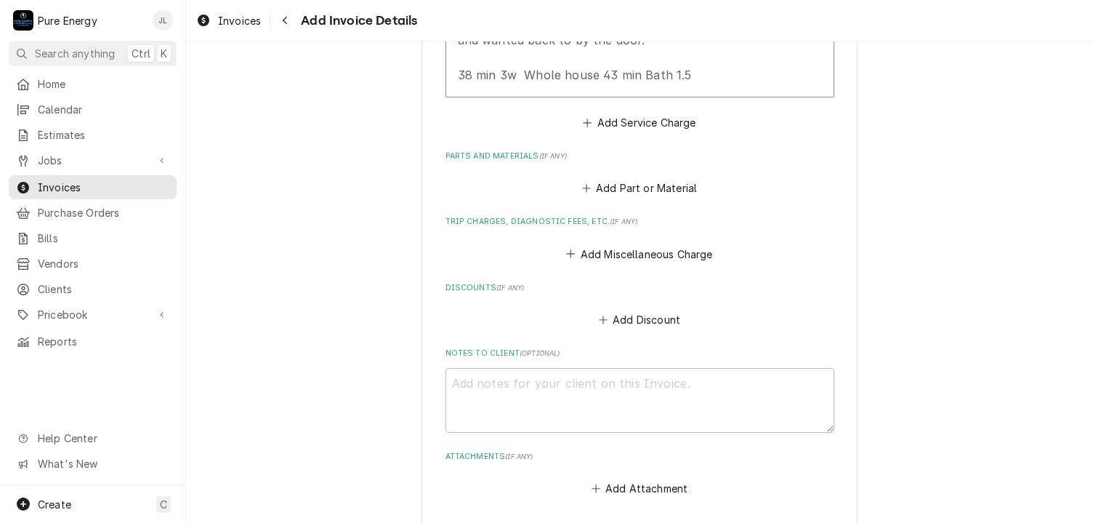
scroll to position [2047, 0]
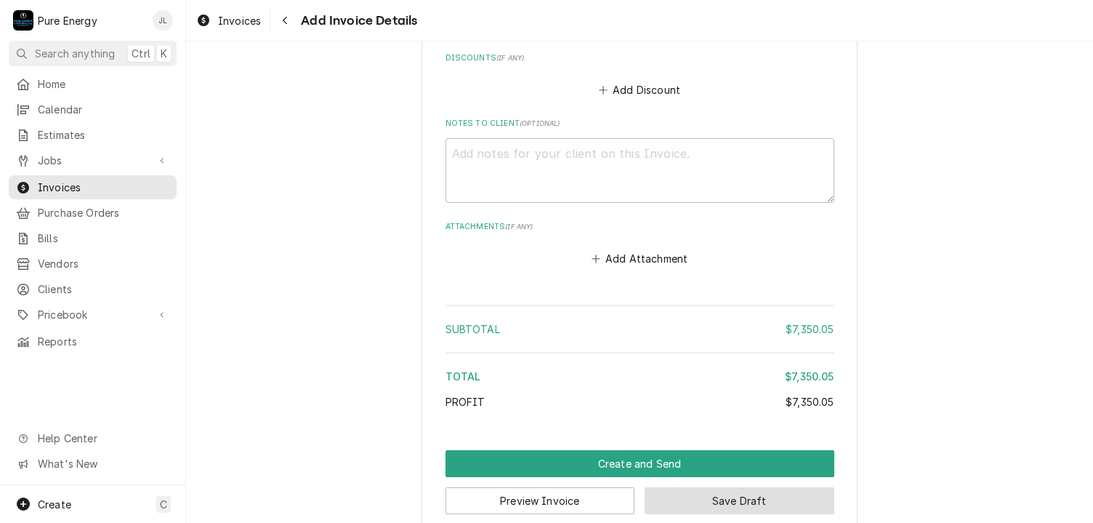
click at [688, 487] on button "Save Draft" at bounding box center [740, 500] width 190 height 27
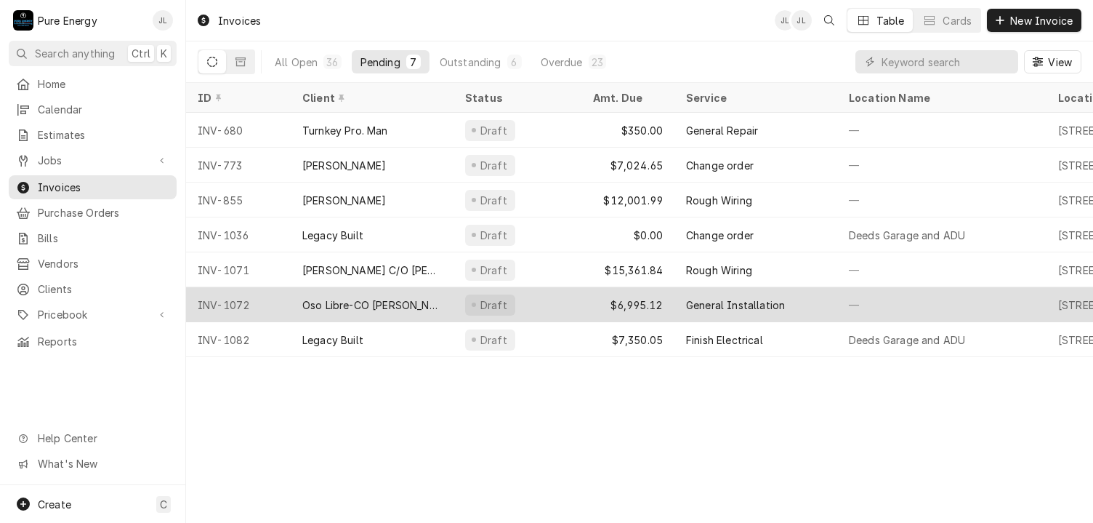
click at [946, 305] on div "—" at bounding box center [941, 304] width 209 height 35
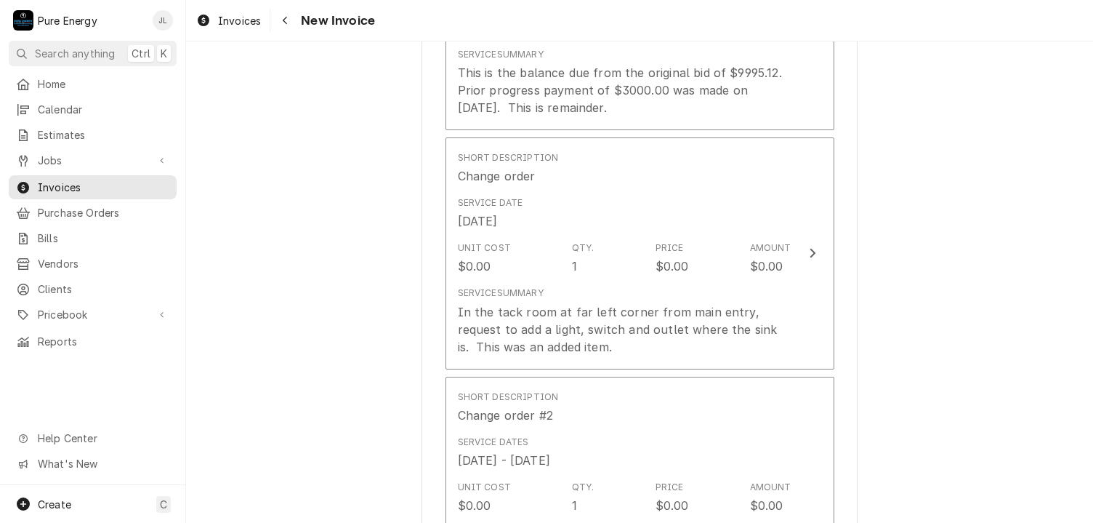
scroll to position [945, 0]
